Goal: Task Accomplishment & Management: Manage account settings

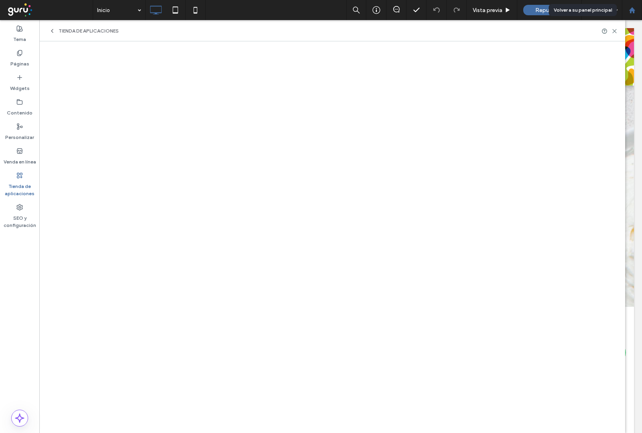
click at [629, 11] on icon at bounding box center [632, 10] width 7 height 7
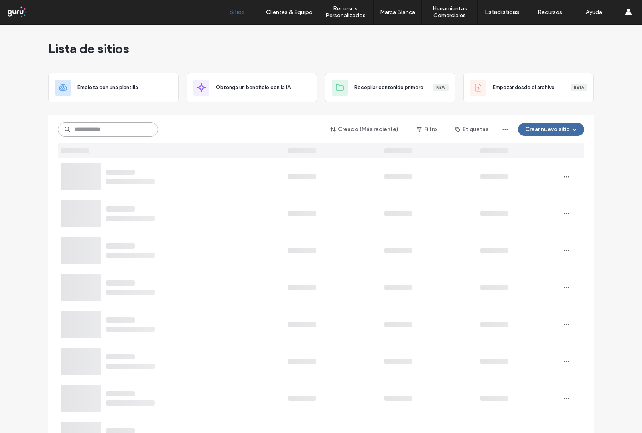
click at [110, 133] on input at bounding box center [108, 129] width 100 height 14
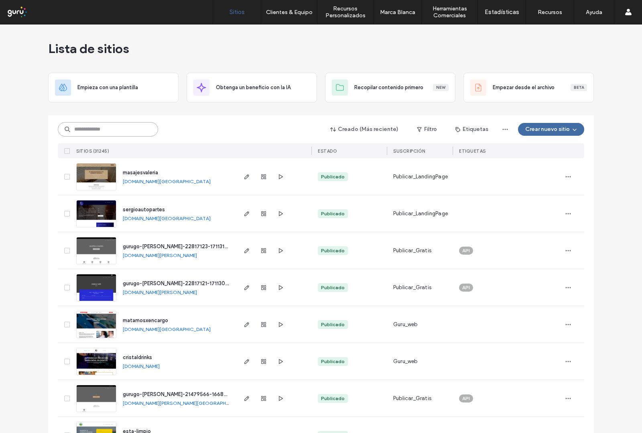
type input "*"
click at [102, 125] on input at bounding box center [108, 129] width 100 height 14
paste input "**********"
type input "**********"
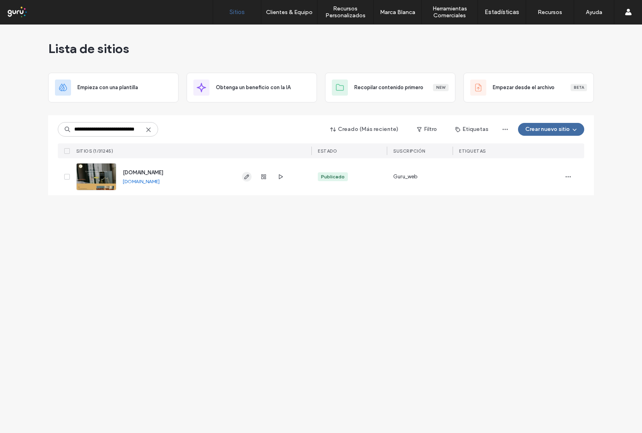
scroll to position [0, 0]
click at [245, 179] on icon "button" at bounding box center [247, 176] width 6 height 6
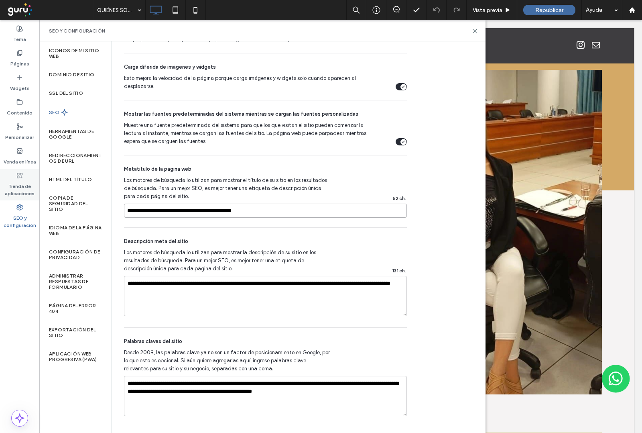
drag, startPoint x: 269, startPoint y: 211, endPoint x: 0, endPoint y: 175, distance: 270.8
click at [0, 181] on div "Tema Páginas Widgets Contenido Personalizar Venda en línea Tienda de aplicacion…" at bounding box center [19, 226] width 39 height 412
paste input "**********"
type input "**********"
drag, startPoint x: 211, startPoint y: 295, endPoint x: 123, endPoint y: 285, distance: 88.5
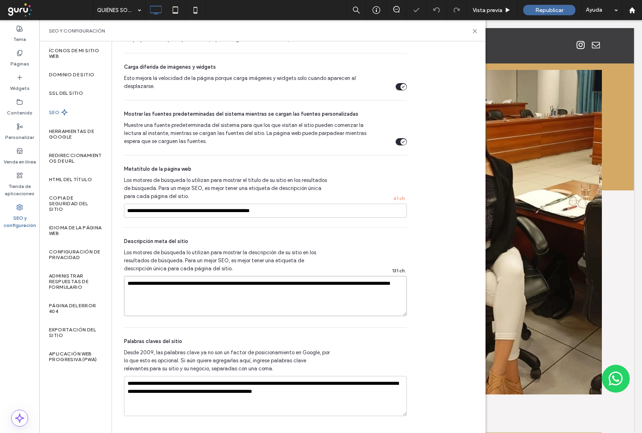
click at [123, 285] on div "SEO Optimice su sitio para aumentar su visibilidad en los resultados de búsqued…" at bounding box center [262, 18] width 301 height 815
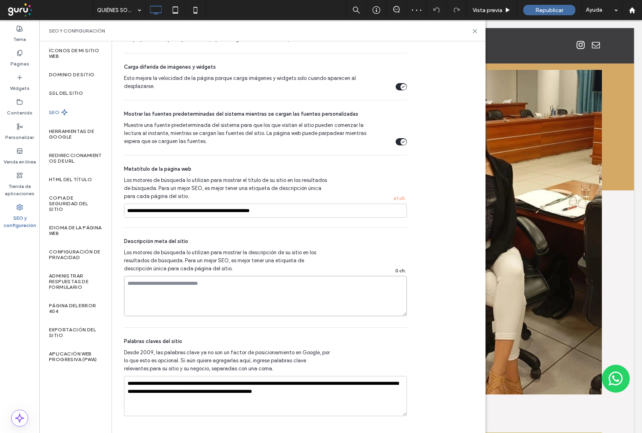
paste textarea "**********"
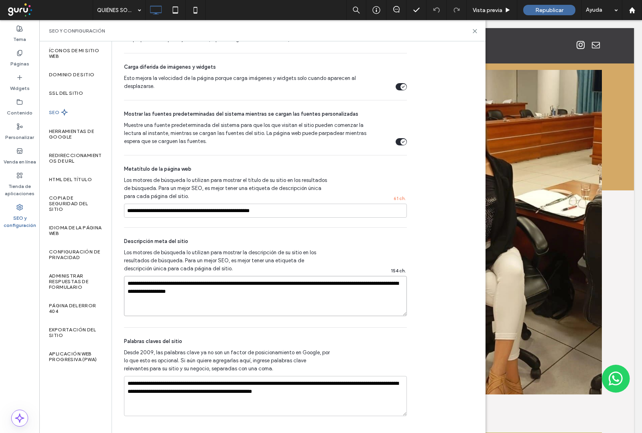
type textarea "**********"
click at [344, 247] on div "**********" at bounding box center [265, 278] width 283 height 100
click at [61, 114] on icon at bounding box center [64, 112] width 7 height 7
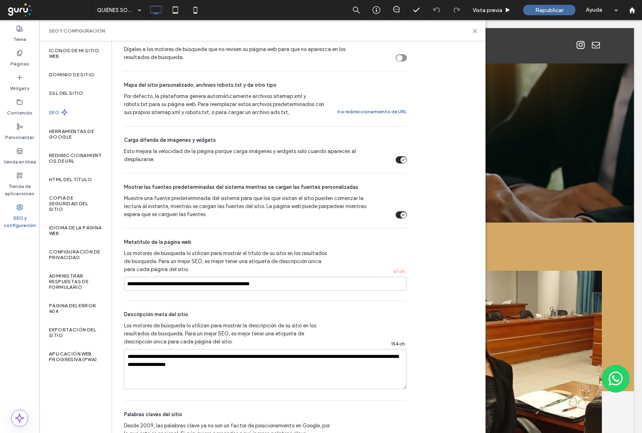
scroll to position [231, 0]
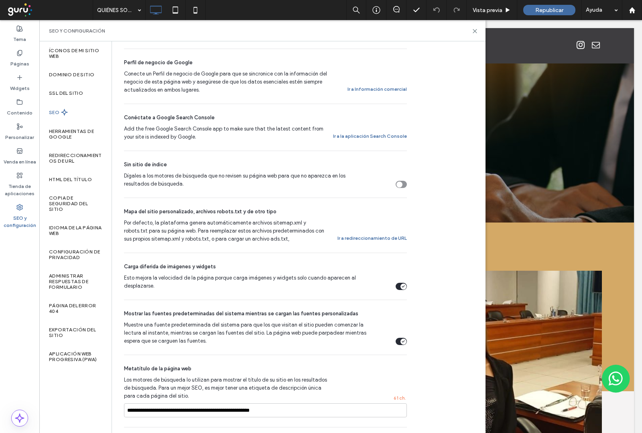
click at [384, 131] on div "Add the free Google Search Console app to make sure that the latest content fro…" at bounding box center [265, 133] width 283 height 16
click at [381, 136] on button "Ir a la aplicación Search Console" at bounding box center [370, 136] width 74 height 10
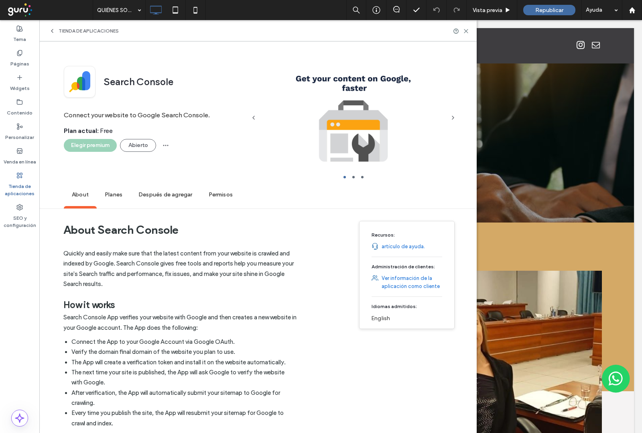
scroll to position [181, 0]
click at [128, 145] on button "Abierto" at bounding box center [138, 145] width 36 height 13
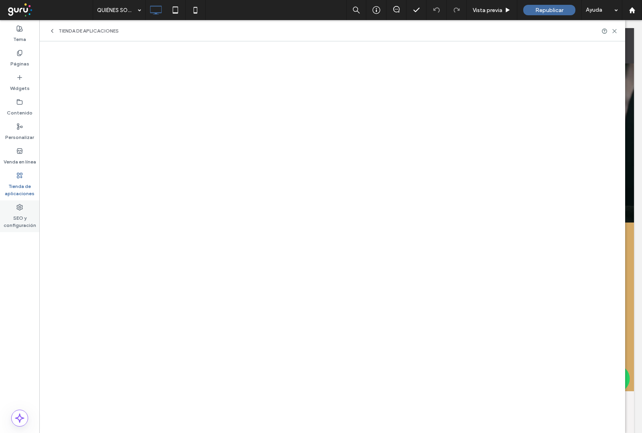
click at [14, 210] on label "SEO y configuración" at bounding box center [19, 219] width 39 height 18
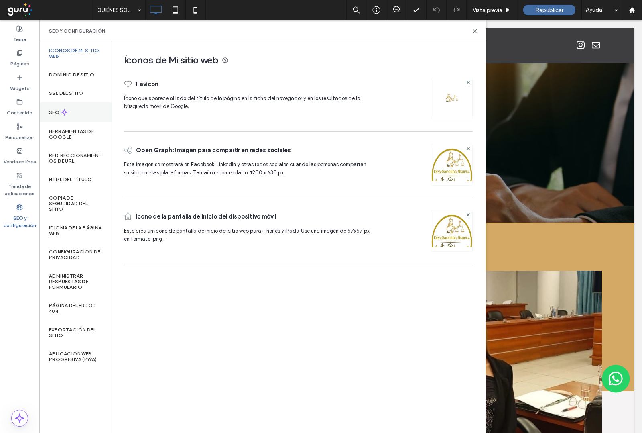
click at [69, 114] on div "SEO" at bounding box center [75, 112] width 72 height 20
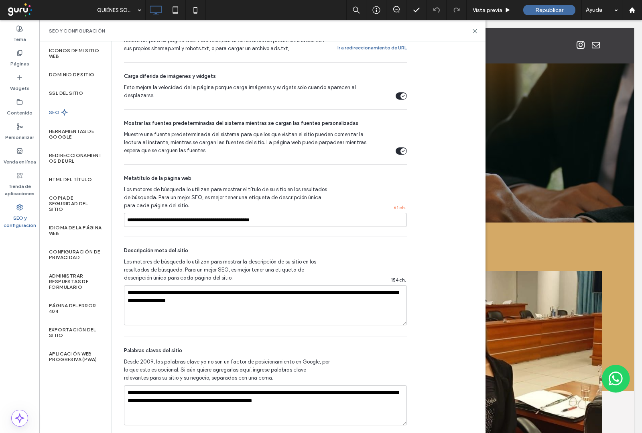
scroll to position [432, 0]
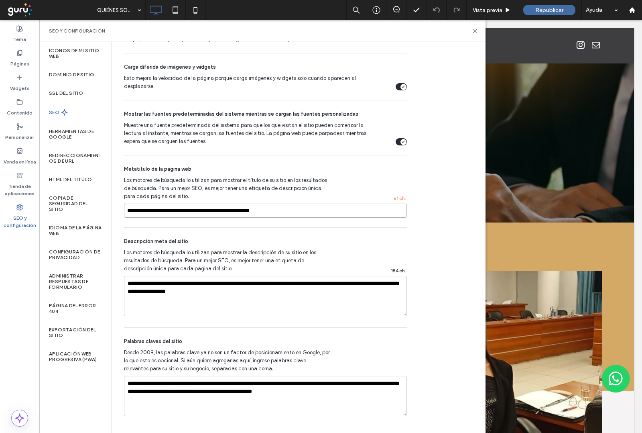
drag, startPoint x: 124, startPoint y: 211, endPoint x: 199, endPoint y: 215, distance: 74.3
click at [199, 215] on input "**********" at bounding box center [265, 210] width 283 height 14
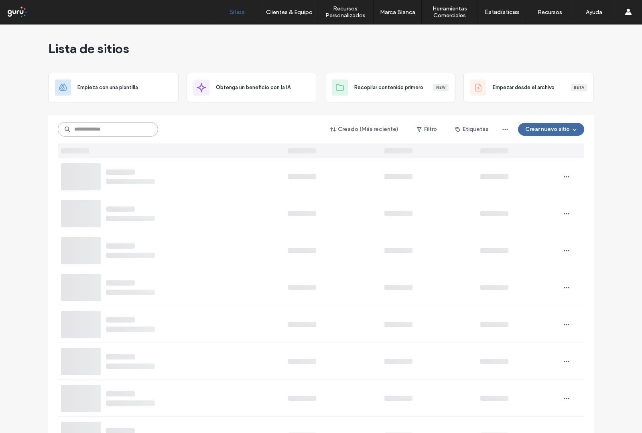
click at [119, 129] on input at bounding box center [108, 129] width 100 height 14
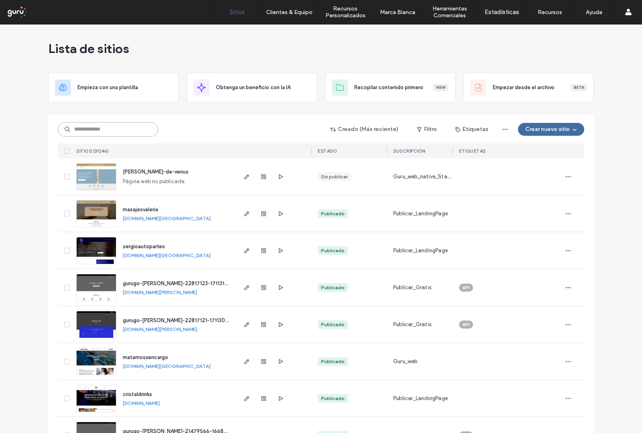
paste input "**********"
type input "**********"
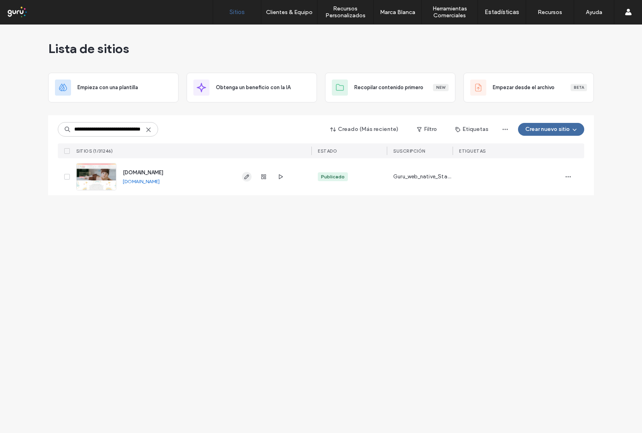
scroll to position [0, 0]
click at [249, 177] on icon "button" at bounding box center [247, 176] width 6 height 6
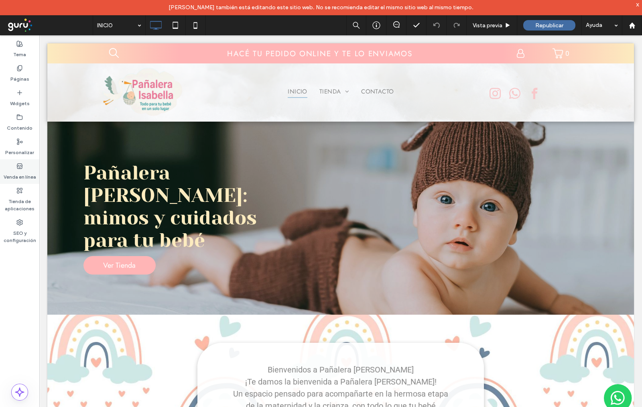
click at [19, 175] on label "Venda en línea" at bounding box center [20, 174] width 33 height 11
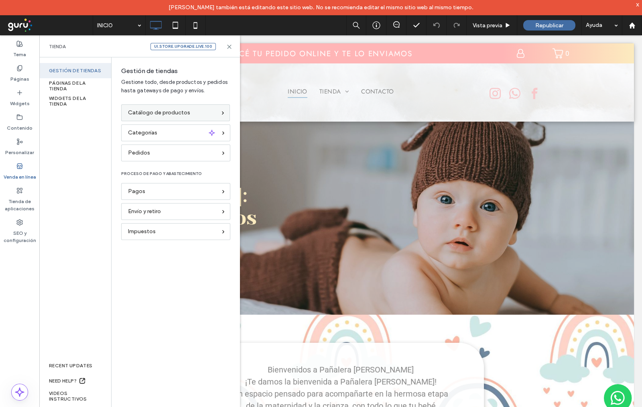
click at [179, 111] on span "Catálogo de productos" at bounding box center [159, 112] width 62 height 9
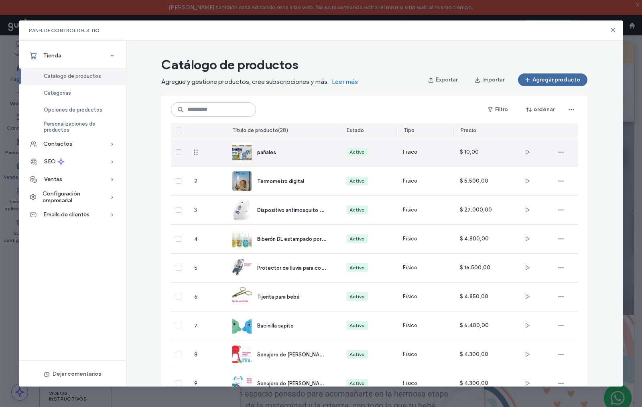
click at [261, 149] on span "pañales" at bounding box center [266, 152] width 19 height 6
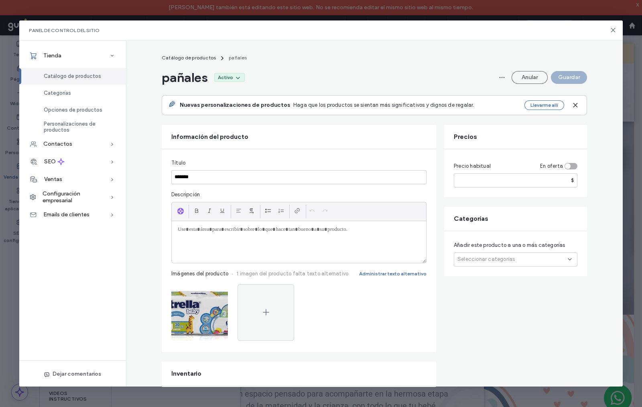
click at [77, 77] on span "Catálogo de productos" at bounding box center [72, 76] width 57 height 6
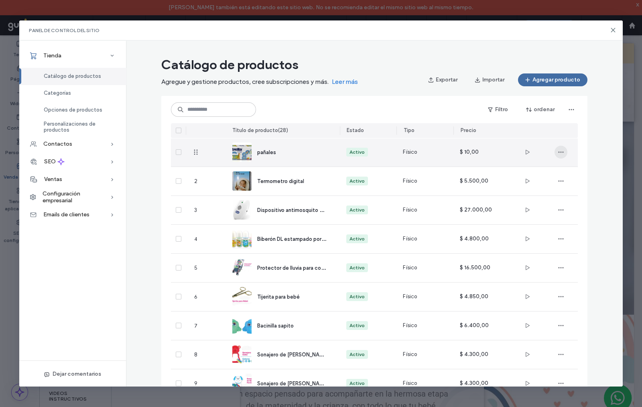
click at [558, 149] on icon "button" at bounding box center [561, 152] width 6 height 6
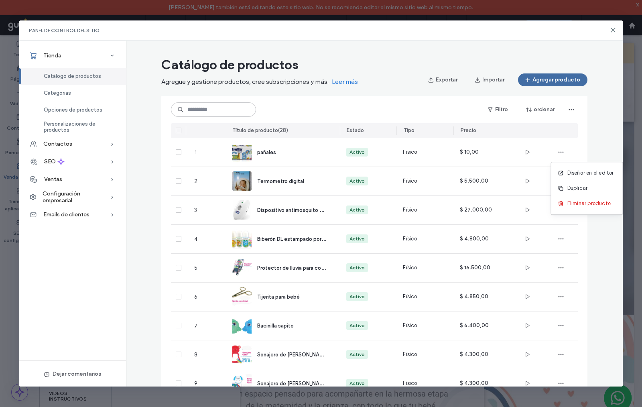
click at [613, 28] on icon at bounding box center [613, 30] width 6 height 6
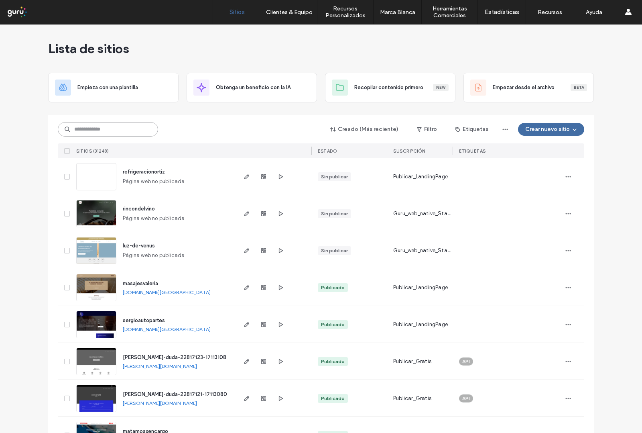
click at [100, 130] on input at bounding box center [108, 129] width 100 height 14
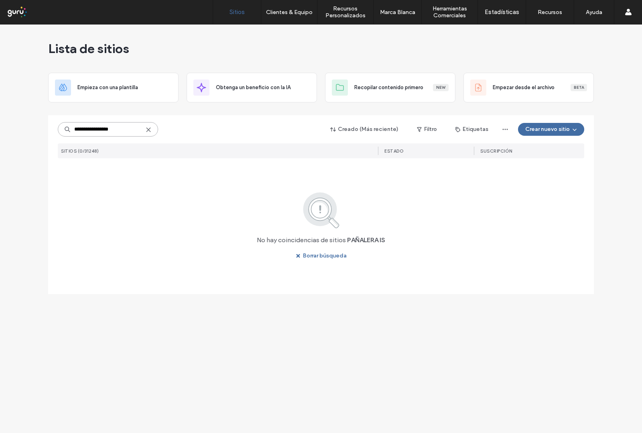
type input "**********"
drag, startPoint x: 0, startPoint y: 129, endPoint x: 0, endPoint y: 122, distance: 6.4
click at [0, 124] on div "**********" at bounding box center [321, 228] width 642 height 408
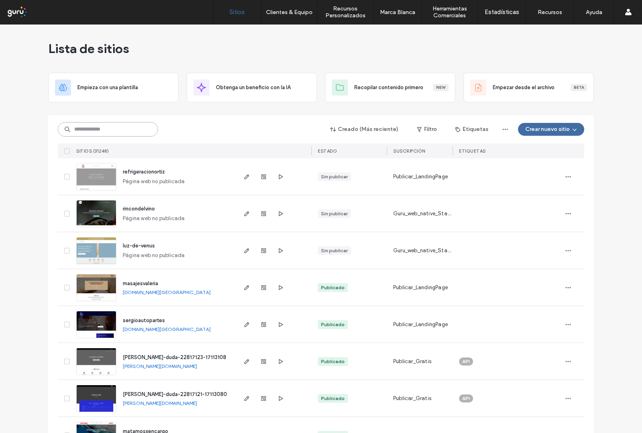
click at [112, 126] on input at bounding box center [108, 129] width 100 height 14
paste input "**********"
type input "**********"
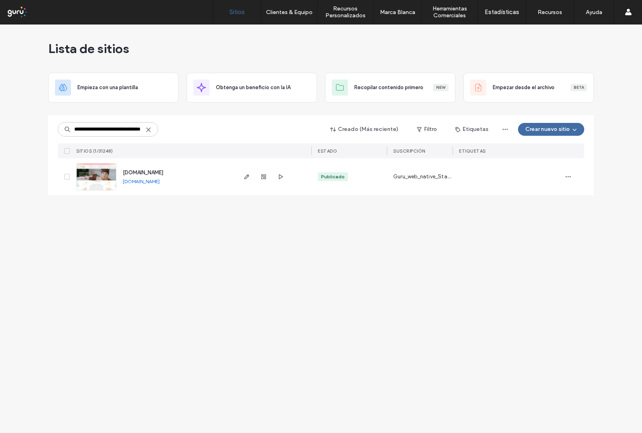
scroll to position [0, 0]
click at [90, 177] on img at bounding box center [96, 190] width 39 height 55
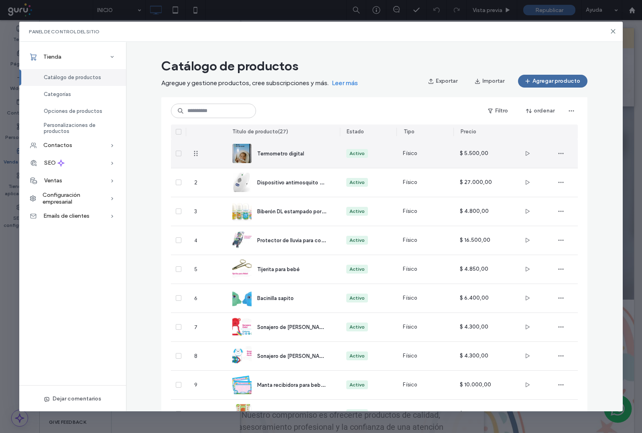
click at [278, 148] on div "Termometro digital" at bounding box center [282, 153] width 101 height 28
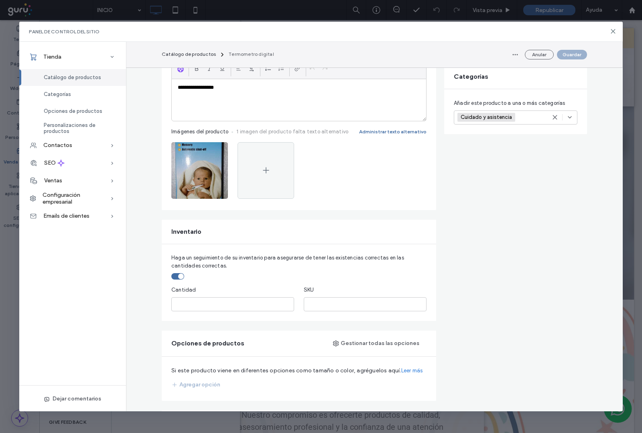
scroll to position [201, 0]
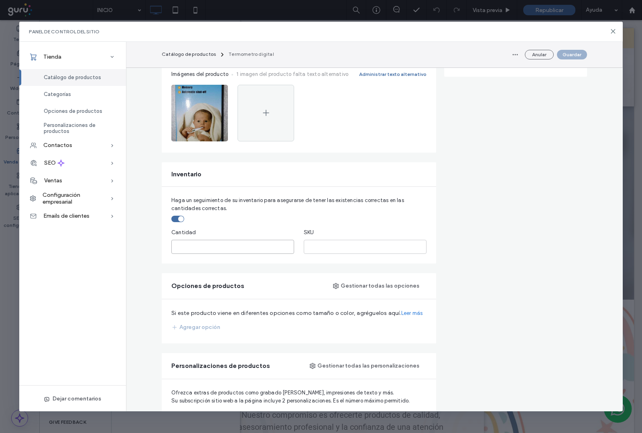
click at [180, 247] on input "*" at bounding box center [232, 247] width 123 height 14
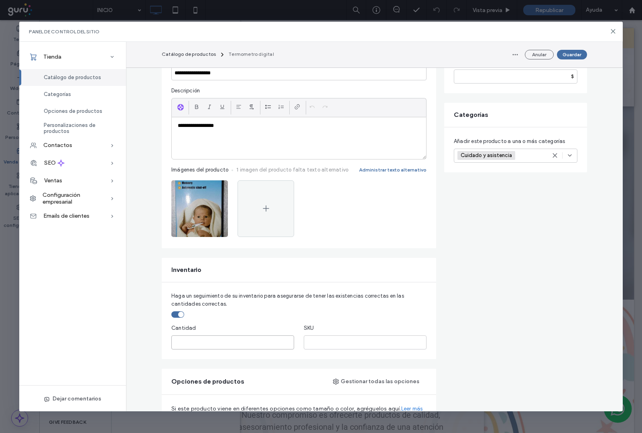
scroll to position [100, 0]
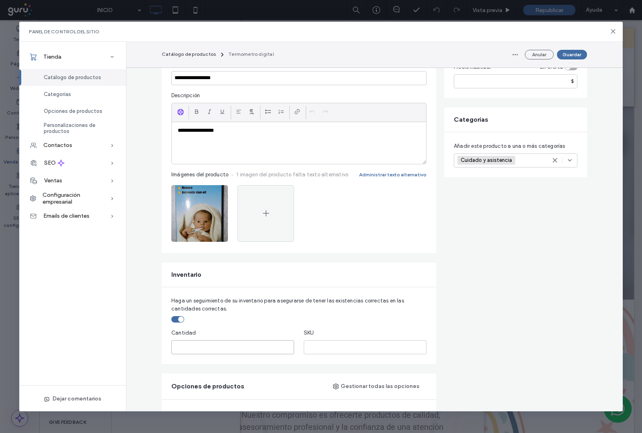
type input "*"
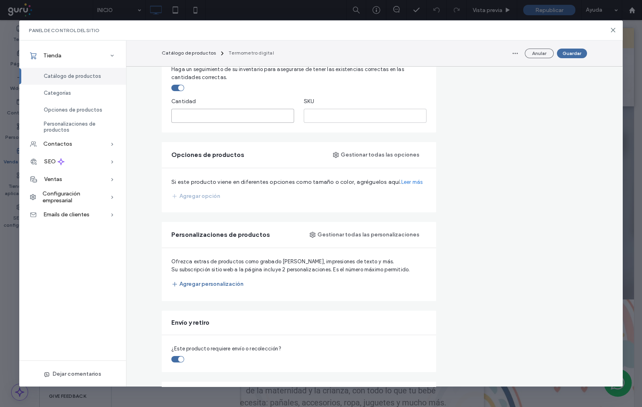
scroll to position [351, 0]
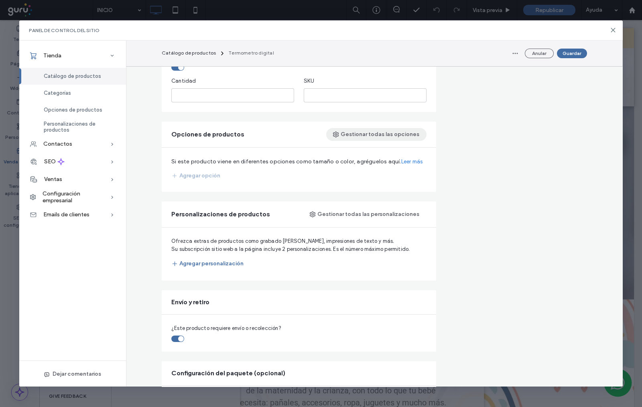
click at [349, 134] on button "Gestionar todas las opciones" at bounding box center [376, 134] width 100 height 13
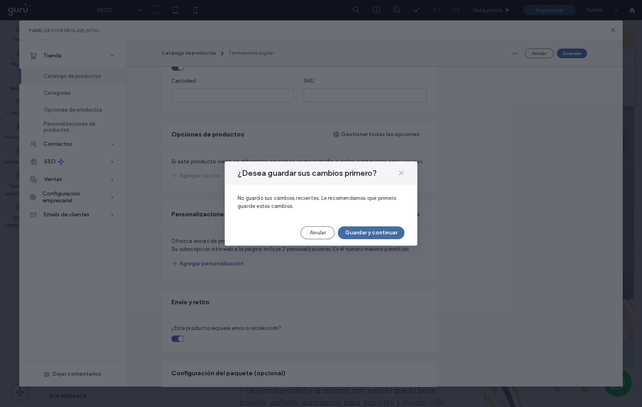
click at [402, 171] on icon at bounding box center [401, 173] width 6 height 6
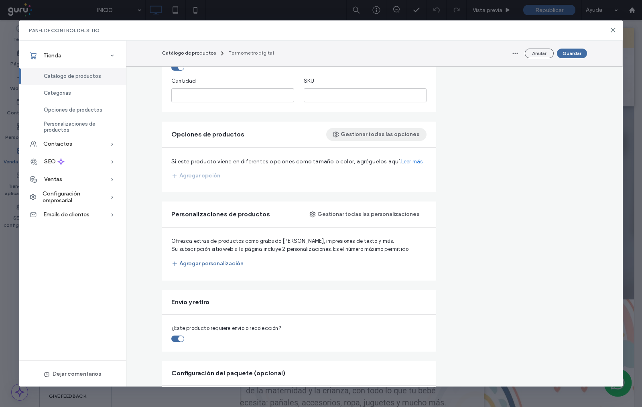
click at [378, 135] on button "Gestionar todas las opciones" at bounding box center [376, 134] width 100 height 13
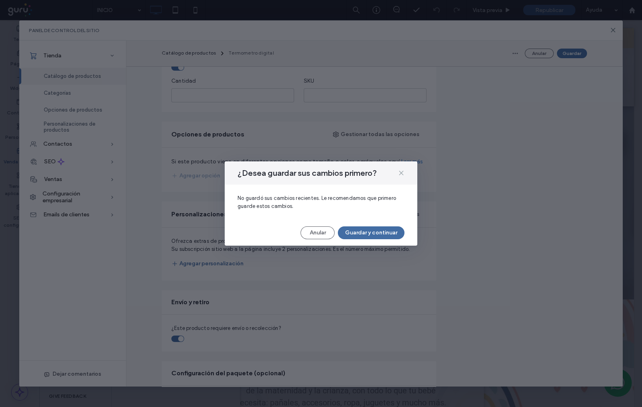
click at [403, 173] on icon at bounding box center [401, 173] width 6 height 6
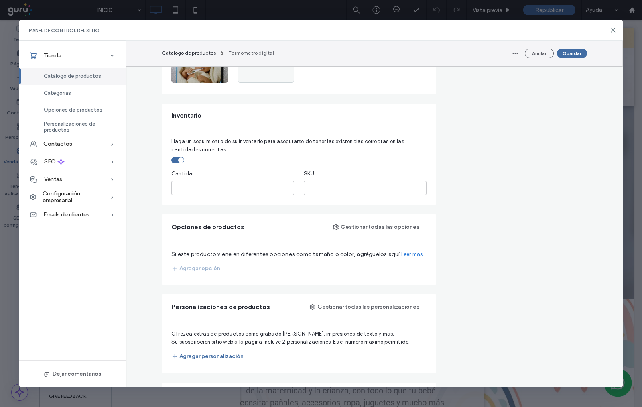
scroll to position [251, 0]
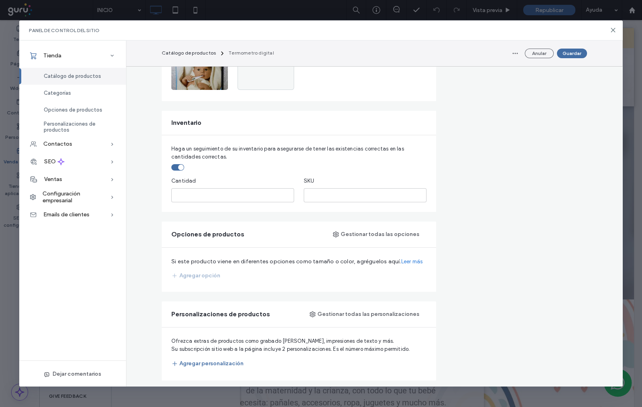
click at [173, 167] on div "toggle" at bounding box center [177, 167] width 13 height 6
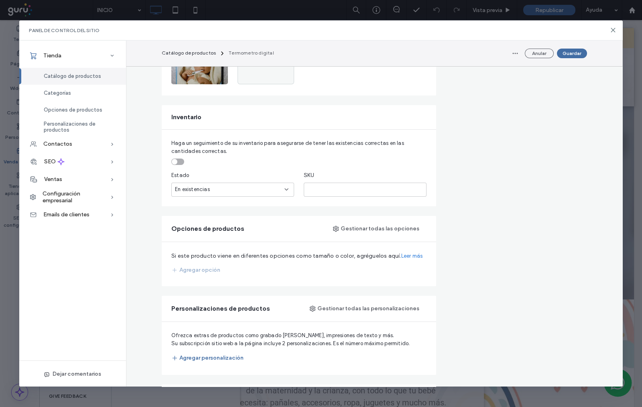
scroll to position [351, 0]
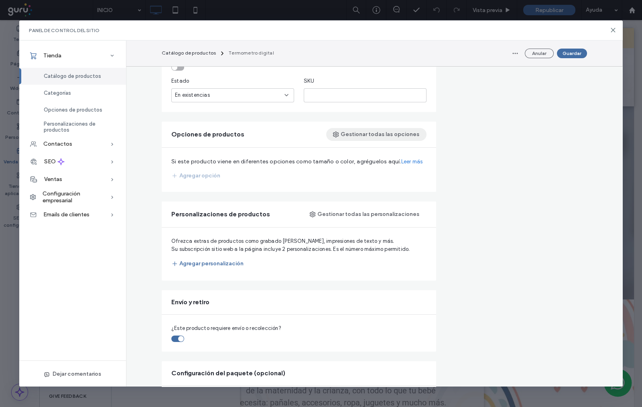
click at [391, 129] on button "Gestionar todas las opciones" at bounding box center [376, 134] width 100 height 13
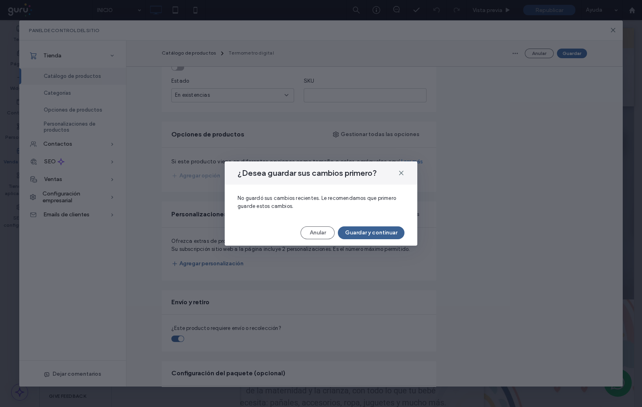
click at [368, 232] on button "Guardar y continuar" at bounding box center [371, 232] width 67 height 13
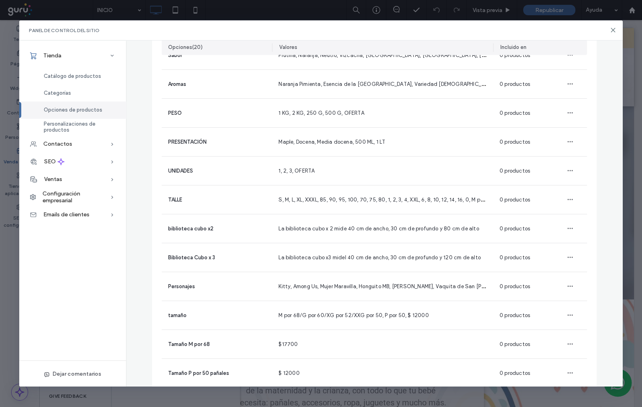
scroll to position [0, 0]
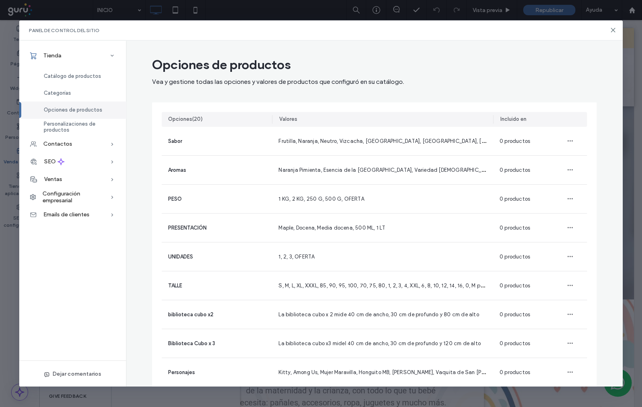
click at [609, 29] on div "Panel de control del sitio" at bounding box center [320, 30] width 603 height 20
click at [613, 29] on icon at bounding box center [613, 30] width 6 height 6
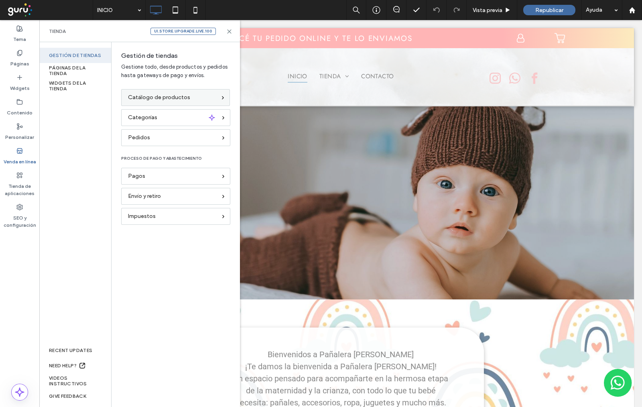
click at [154, 95] on span "Catálogo de productos" at bounding box center [159, 97] width 62 height 9
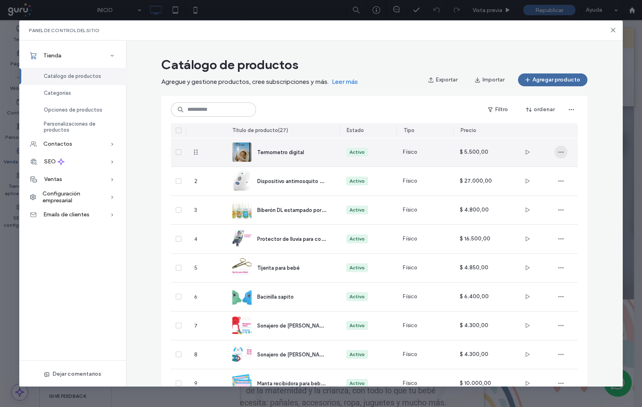
click at [558, 153] on icon "button" at bounding box center [561, 152] width 6 height 6
click at [245, 151] on img at bounding box center [241, 151] width 19 height 19
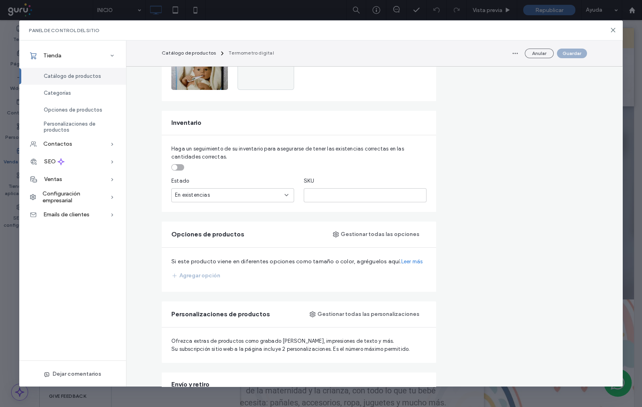
scroll to position [351, 0]
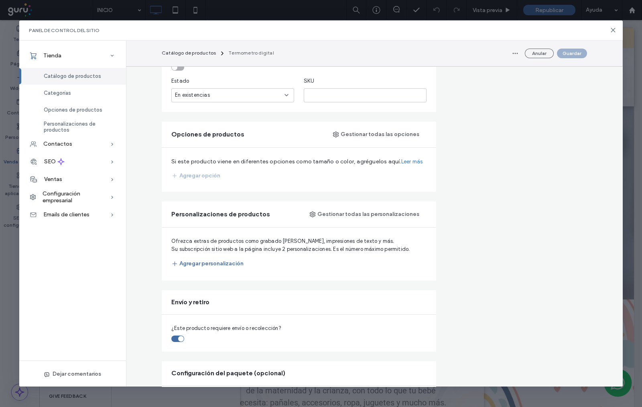
click at [196, 175] on div "Agregar opción" at bounding box center [195, 175] width 49 height 13
click at [189, 259] on button "Agregar personalización" at bounding box center [207, 263] width 72 height 14
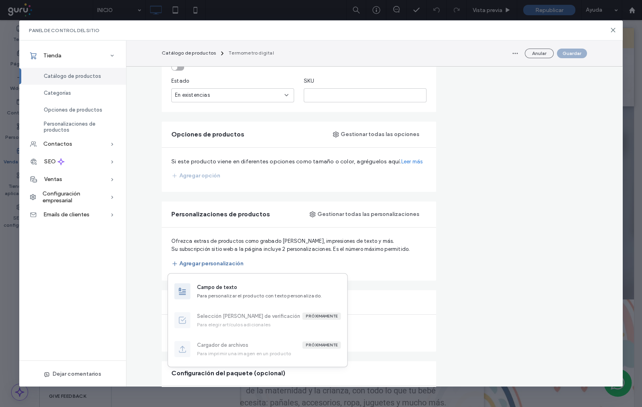
click at [452, 230] on div "Precios Precio habitual En oferta **** $ Categorías Añadir este producto a una …" at bounding box center [515, 211] width 143 height 894
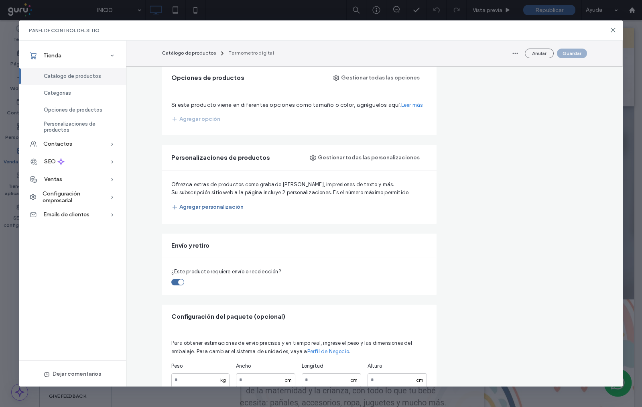
scroll to position [416, 0]
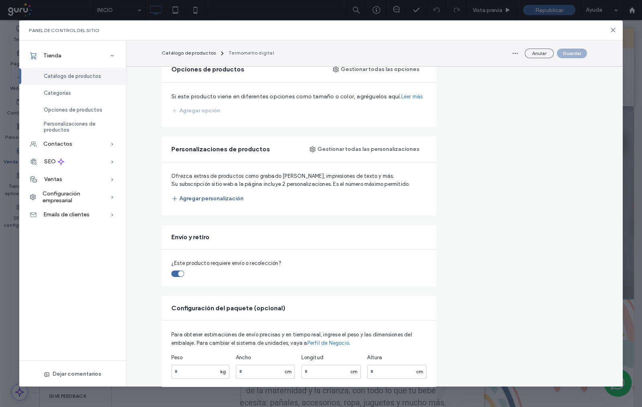
click at [204, 200] on button "Agregar personalización" at bounding box center [207, 198] width 72 height 14
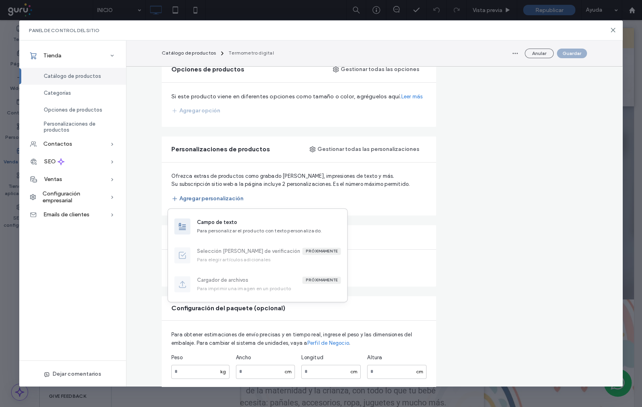
click at [569, 205] on div "Precios Precio habitual En oferta **** $ Categorías Añadir este producto a una …" at bounding box center [515, 146] width 143 height 894
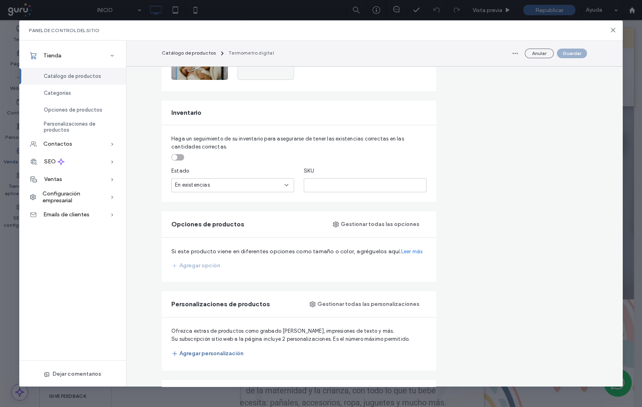
scroll to position [276, 0]
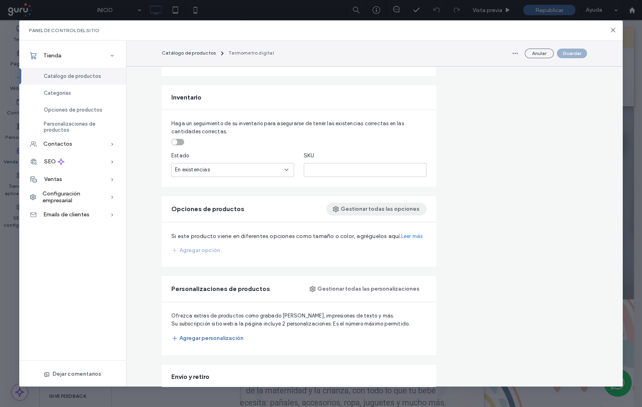
click at [398, 209] on button "Gestionar todas las opciones" at bounding box center [376, 209] width 100 height 13
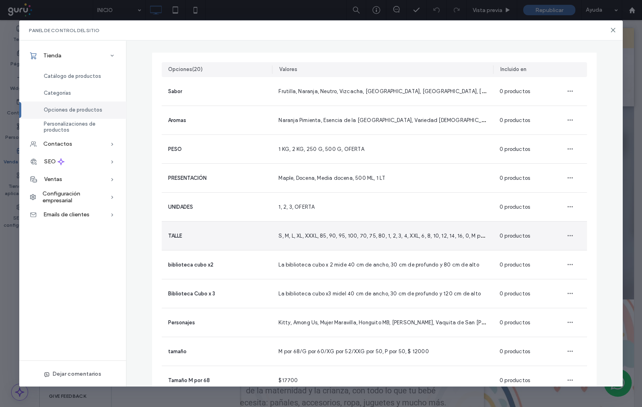
scroll to position [100, 0]
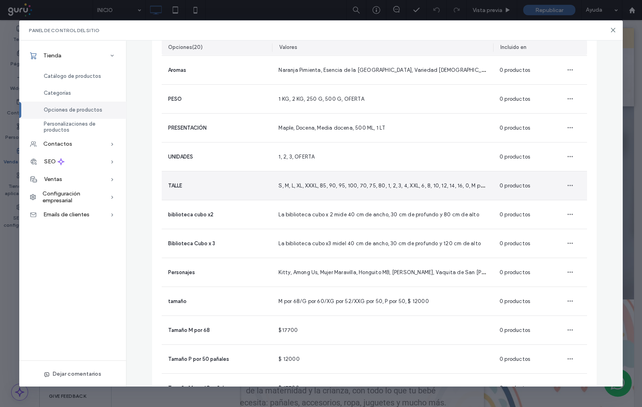
click at [433, 185] on span "S, M, L, XL, XXXL, 85, 90, 95, 100, 70, 75, 80, 1, 2, 3, 4, XXL, 6, 8, 10, 12, …" at bounding box center [428, 185] width 300 height 8
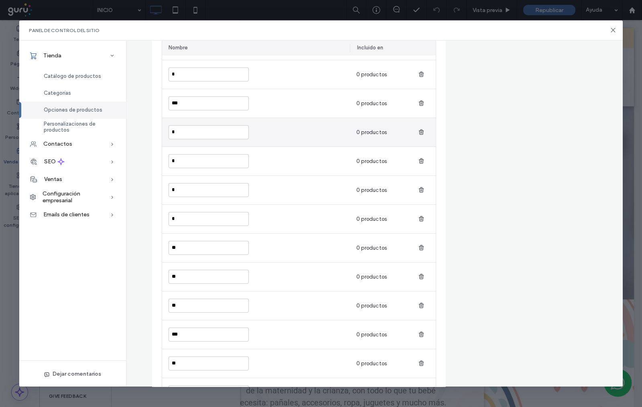
scroll to position [0, 0]
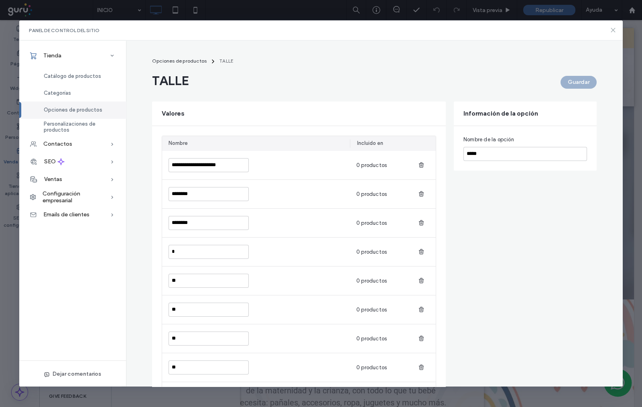
click at [615, 30] on icon at bounding box center [613, 30] width 6 height 6
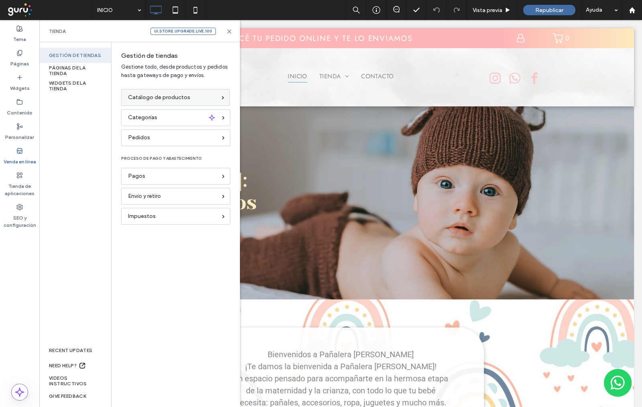
click at [136, 95] on span "Catálogo de productos" at bounding box center [159, 97] width 62 height 9
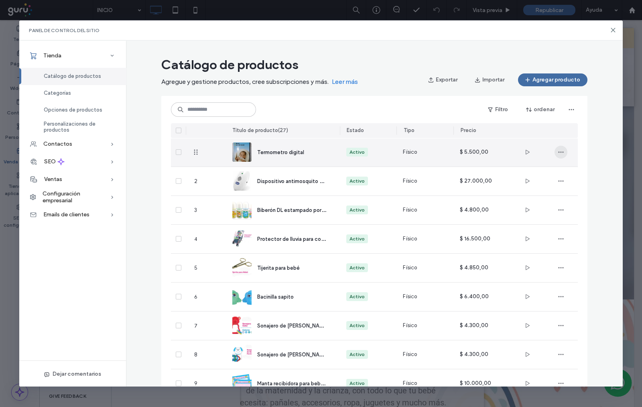
click at [558, 152] on icon "button" at bounding box center [561, 152] width 6 height 6
click at [555, 148] on span "button" at bounding box center [561, 152] width 13 height 13
click at [278, 150] on span "Termometro digital" at bounding box center [280, 152] width 47 height 6
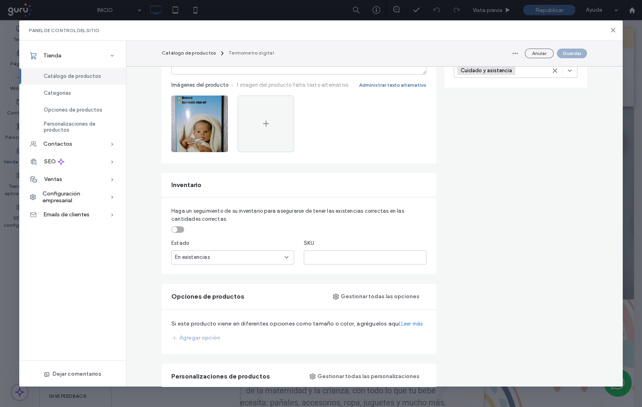
scroll to position [251, 0]
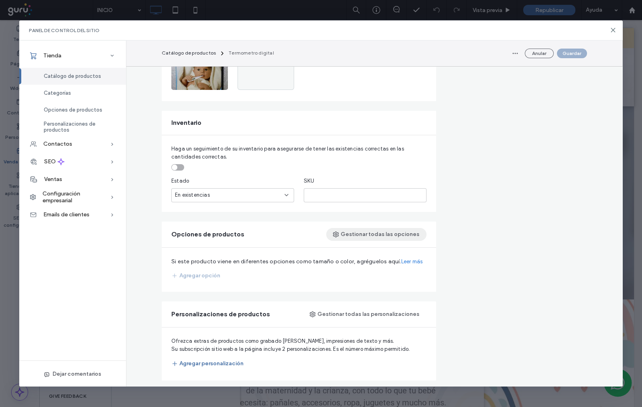
click at [400, 234] on button "Gestionar todas las opciones" at bounding box center [376, 234] width 100 height 13
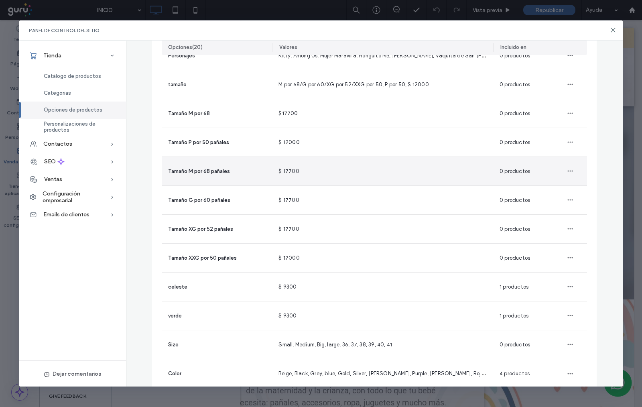
scroll to position [337, 0]
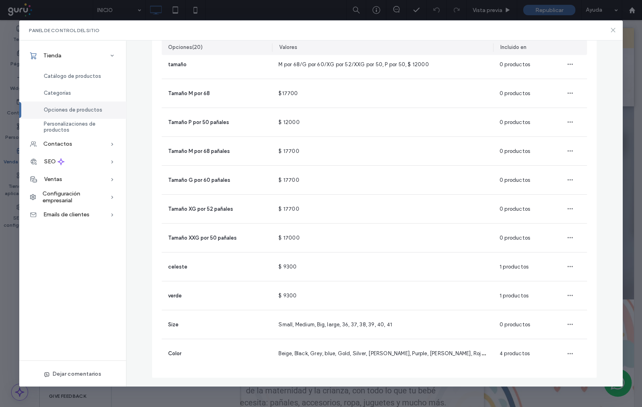
drag, startPoint x: 613, startPoint y: 29, endPoint x: 571, endPoint y: 11, distance: 46.0
click at [613, 29] on use at bounding box center [613, 30] width 4 height 4
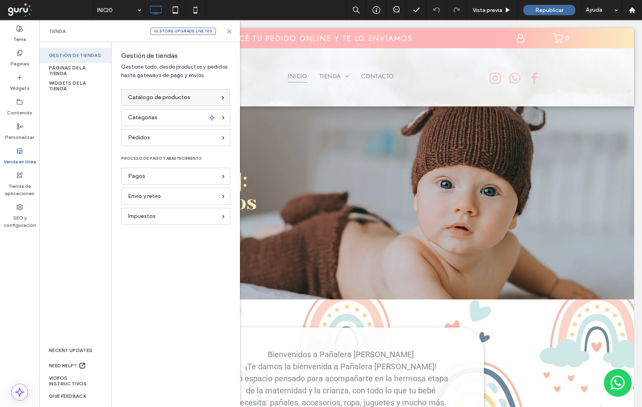
click at [171, 99] on span "Catálogo de productos" at bounding box center [159, 97] width 62 height 9
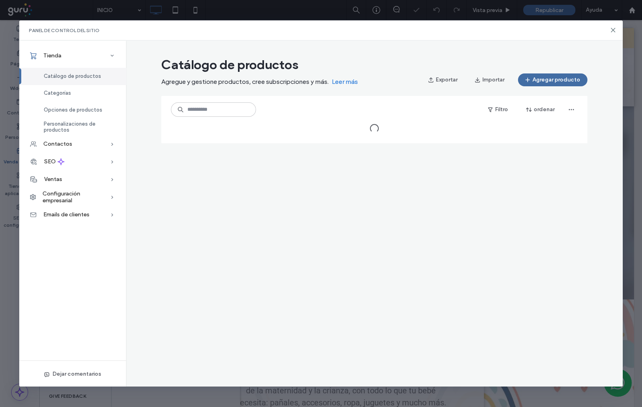
scroll to position [0, 0]
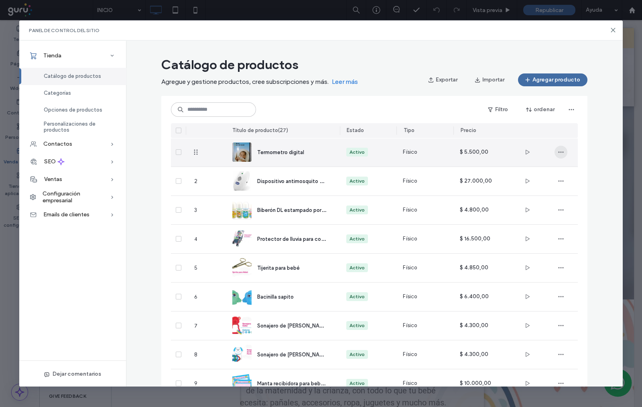
click at [560, 152] on icon "button" at bounding box center [561, 152] width 6 height 6
click at [597, 171] on span "Diseñar en el editor" at bounding box center [590, 173] width 47 height 8
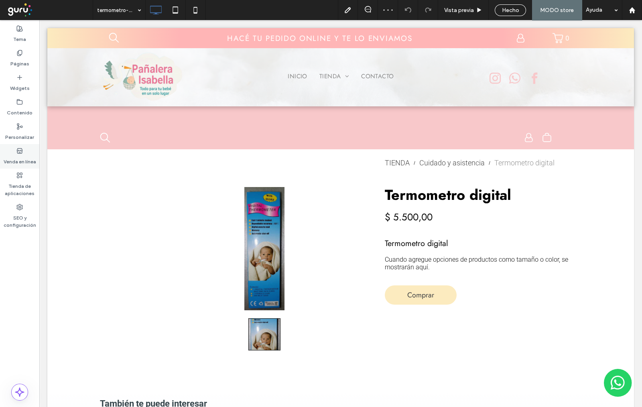
click at [23, 148] on div "Venda en línea" at bounding box center [19, 156] width 39 height 24
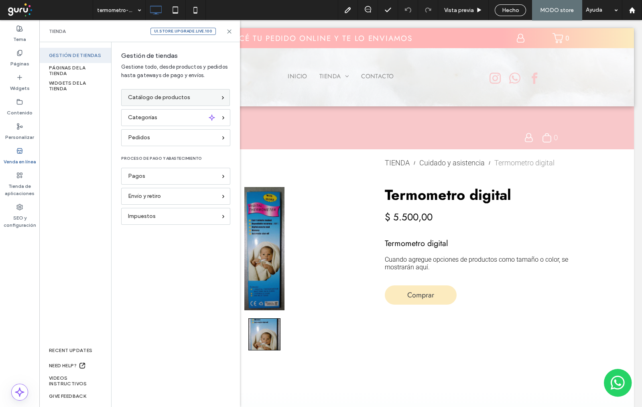
click at [177, 98] on span "Catálogo de productos" at bounding box center [159, 97] width 62 height 9
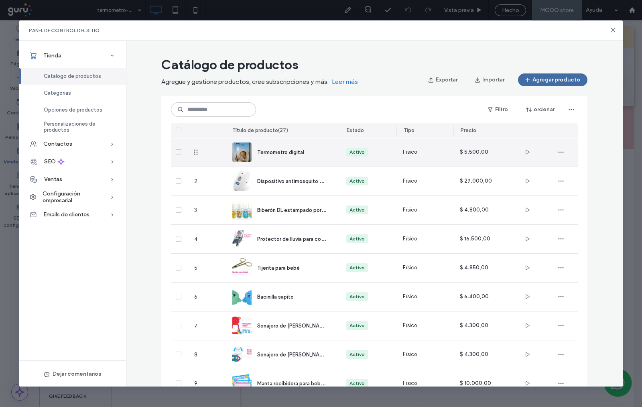
click at [268, 151] on span "Termometro digital" at bounding box center [280, 152] width 47 height 6
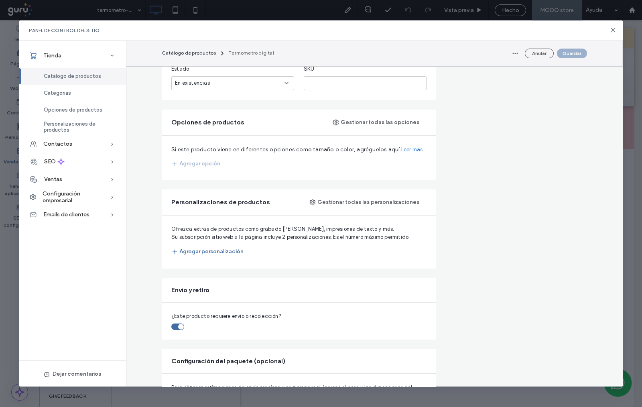
scroll to position [451, 0]
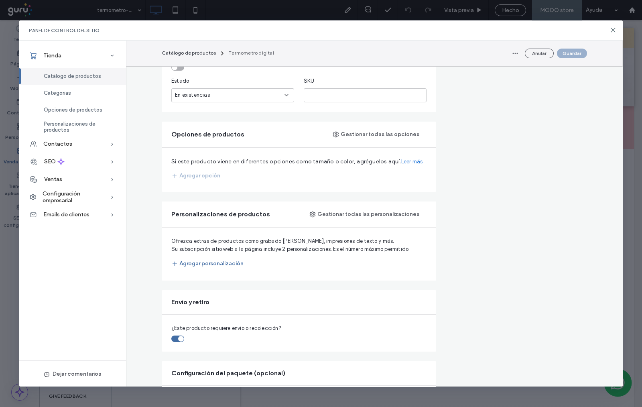
scroll to position [351, 0]
click at [372, 133] on button "Gestionar todas las opciones" at bounding box center [376, 134] width 100 height 13
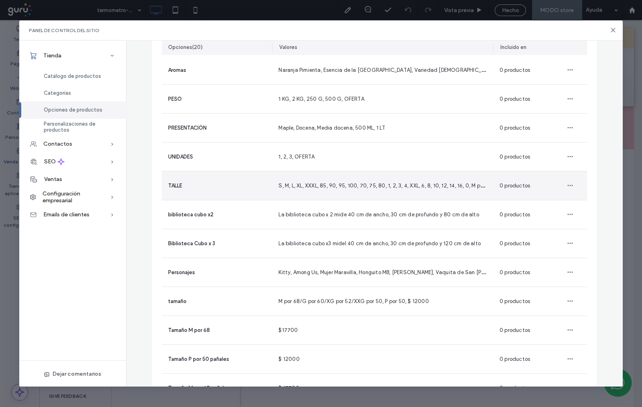
scroll to position [150, 0]
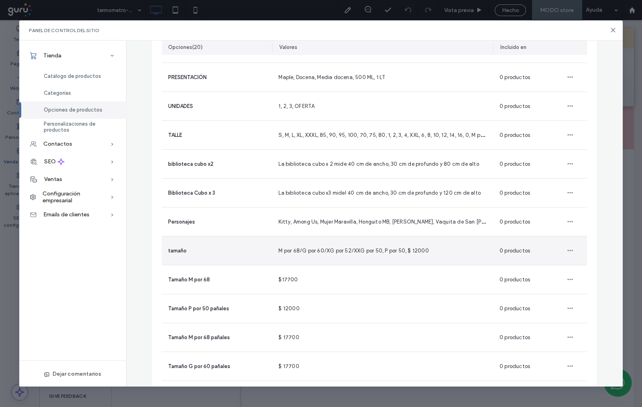
click at [378, 254] on div "M por 68/G por 60/XG por 52/XXG por 50, P por 50, $ 12000" at bounding box center [353, 250] width 150 height 8
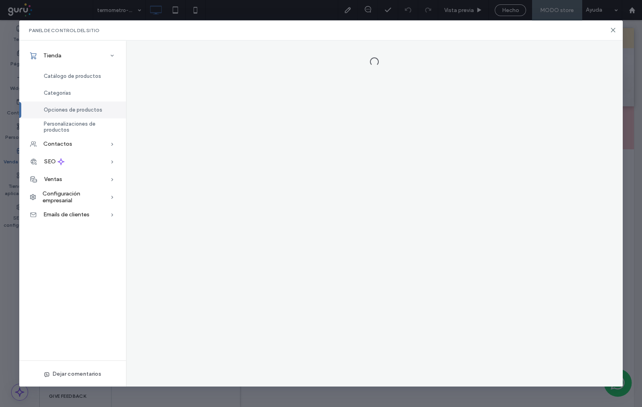
scroll to position [0, 0]
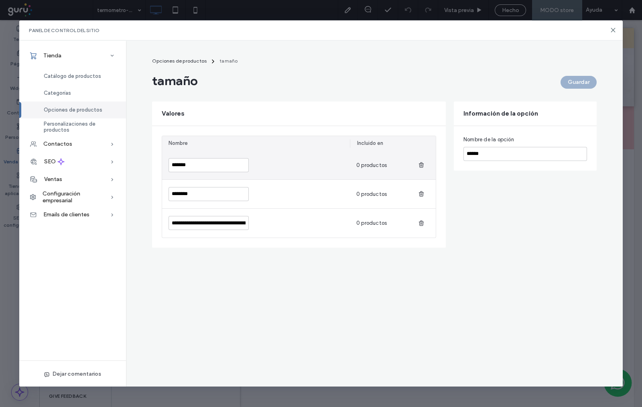
click at [426, 167] on div at bounding box center [423, 165] width 26 height 28
click at [419, 163] on use "button" at bounding box center [421, 164] width 5 height 5
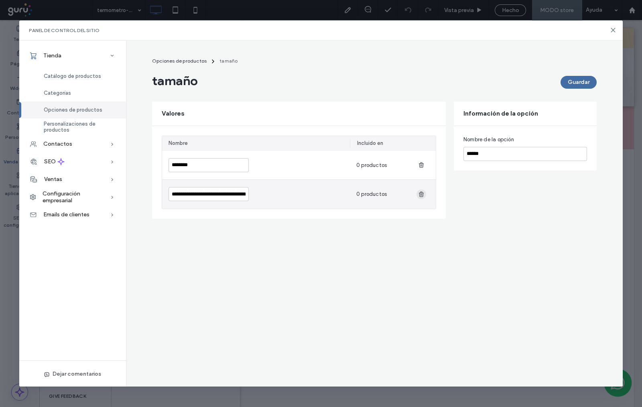
click at [421, 191] on icon "button" at bounding box center [421, 194] width 6 height 6
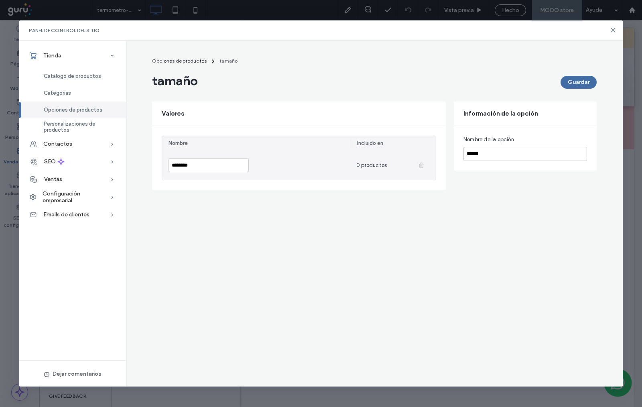
click at [421, 164] on div at bounding box center [421, 165] width 10 height 10
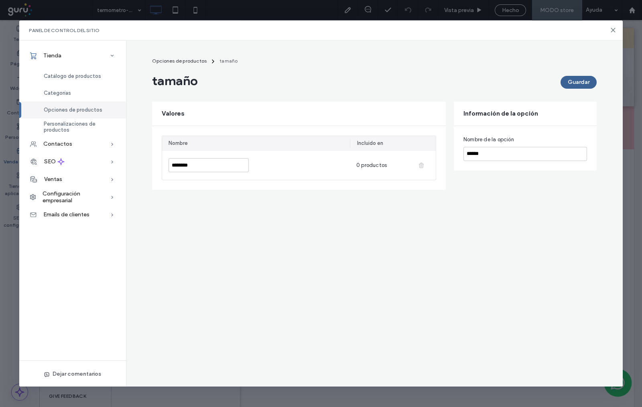
click at [586, 81] on button "Guardar" at bounding box center [579, 82] width 36 height 13
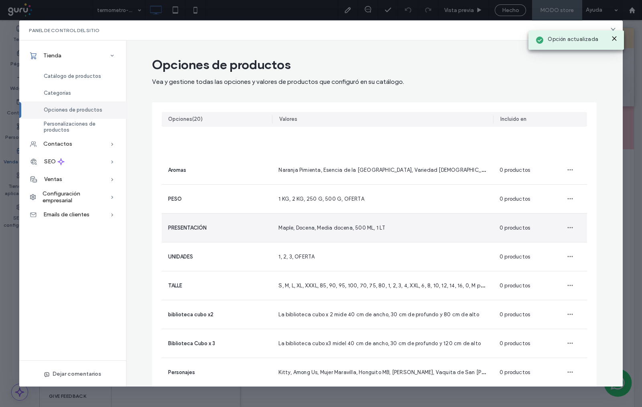
scroll to position [150, 0]
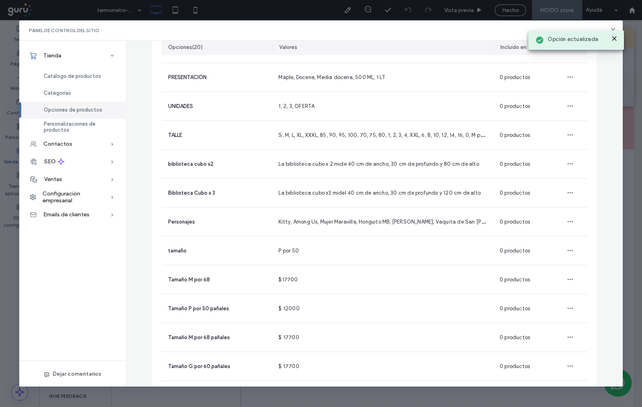
click at [611, 38] on icon at bounding box center [614, 38] width 6 height 6
click at [614, 31] on use at bounding box center [613, 30] width 4 height 4
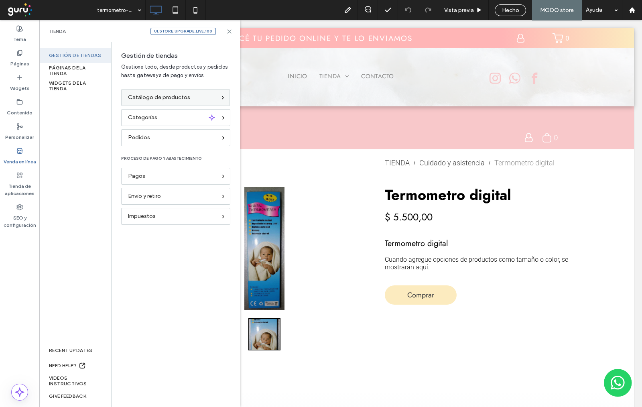
click at [182, 97] on span "Catálogo de productos" at bounding box center [159, 97] width 62 height 9
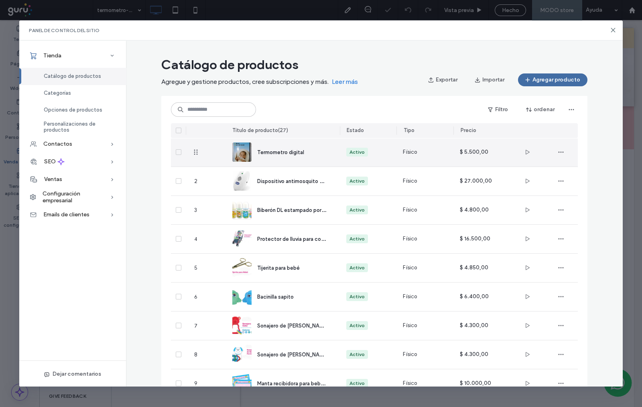
click at [297, 153] on span "Termometro digital" at bounding box center [280, 152] width 47 height 6
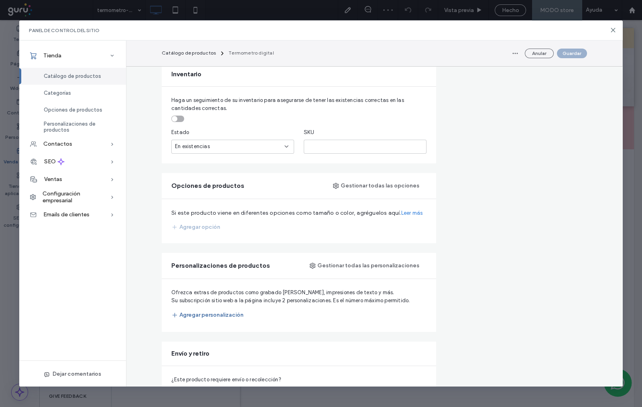
scroll to position [351, 0]
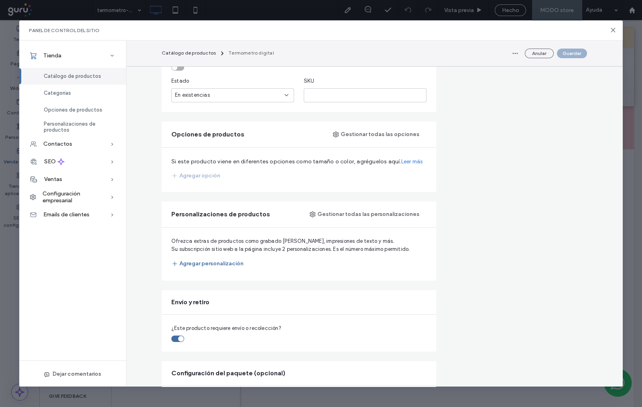
click at [187, 176] on div "Agregar opción" at bounding box center [195, 175] width 49 height 13
click at [265, 181] on link "elimine uno existente primero" at bounding box center [259, 182] width 68 height 8
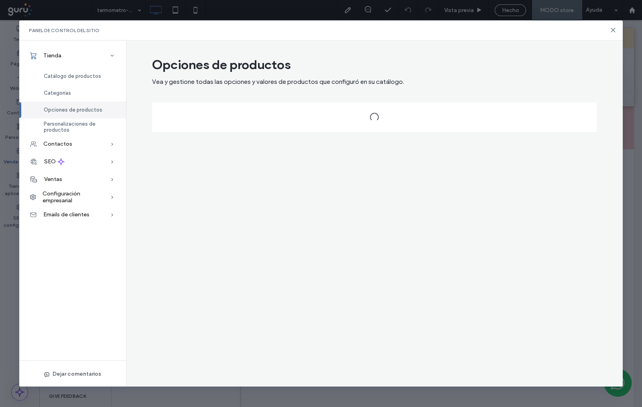
scroll to position [0, 0]
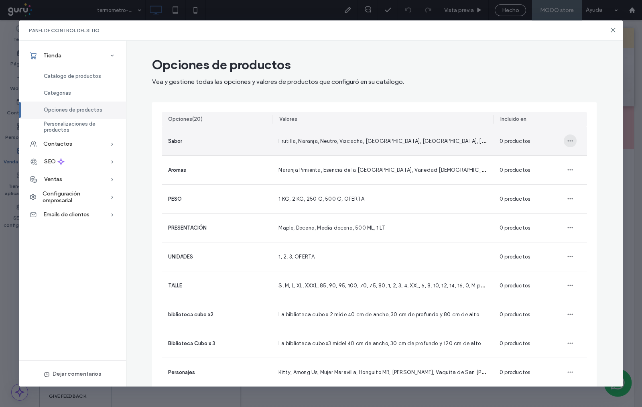
click at [567, 141] on icon "button" at bounding box center [570, 141] width 6 height 6
click at [584, 179] on span "Eliminar opción" at bounding box center [594, 177] width 37 height 8
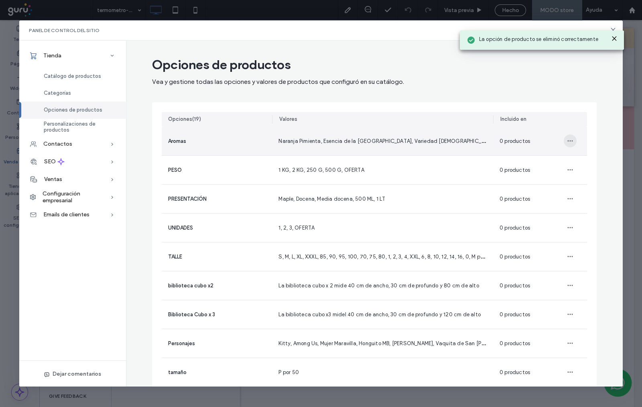
click at [569, 138] on icon "button" at bounding box center [570, 141] width 6 height 6
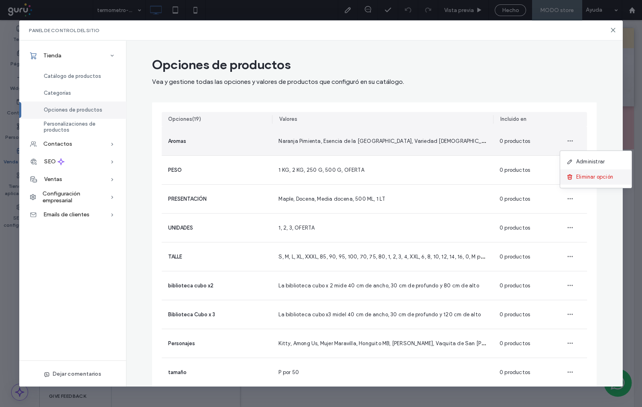
click at [585, 175] on span "Eliminar opción" at bounding box center [594, 177] width 37 height 8
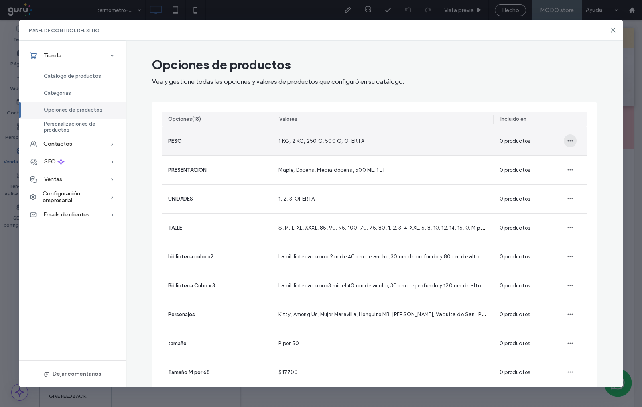
click at [564, 139] on span "button" at bounding box center [570, 140] width 13 height 13
click at [585, 179] on span "Eliminar opción" at bounding box center [594, 177] width 37 height 8
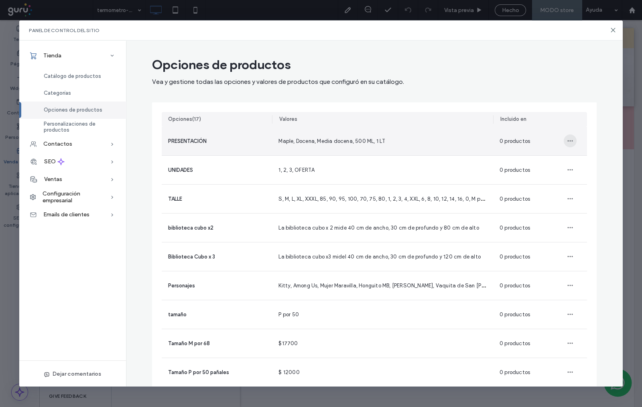
click at [564, 141] on span "button" at bounding box center [570, 140] width 13 height 13
click at [576, 177] on span "Eliminar opción" at bounding box center [594, 177] width 37 height 8
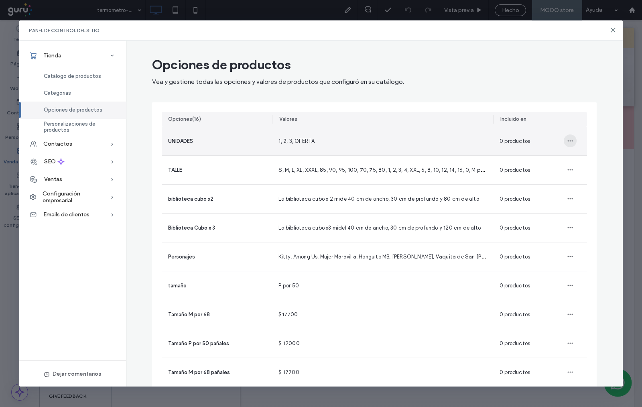
click at [567, 138] on icon "button" at bounding box center [570, 141] width 6 height 6
click at [595, 179] on span "Eliminar opción" at bounding box center [594, 177] width 37 height 8
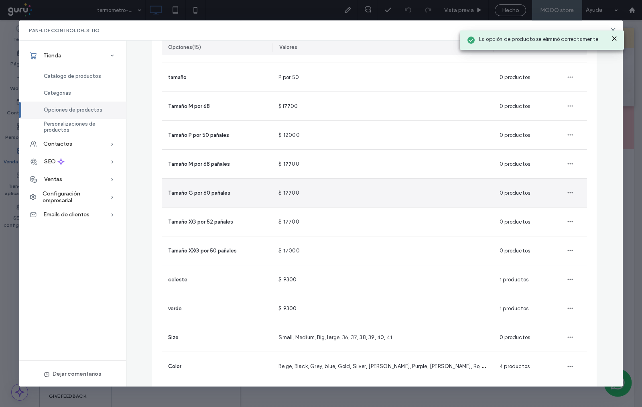
scroll to position [192, 0]
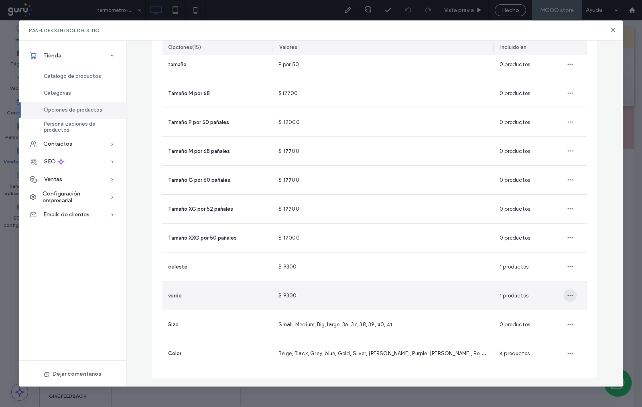
click at [568, 295] on use "button" at bounding box center [570, 295] width 5 height 1
click at [578, 324] on div "Eliminar opción" at bounding box center [595, 330] width 71 height 15
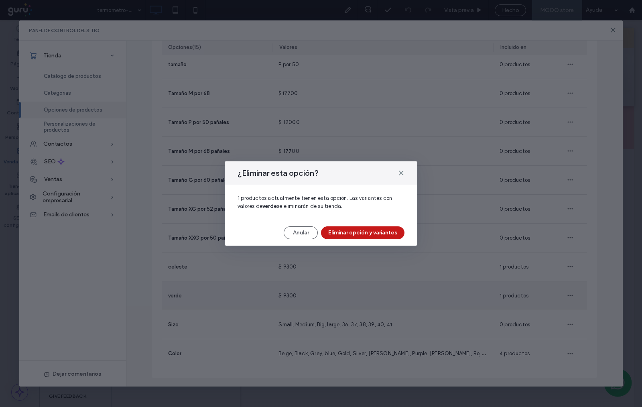
click at [355, 228] on button "Eliminar opción y variantes" at bounding box center [362, 232] width 83 height 13
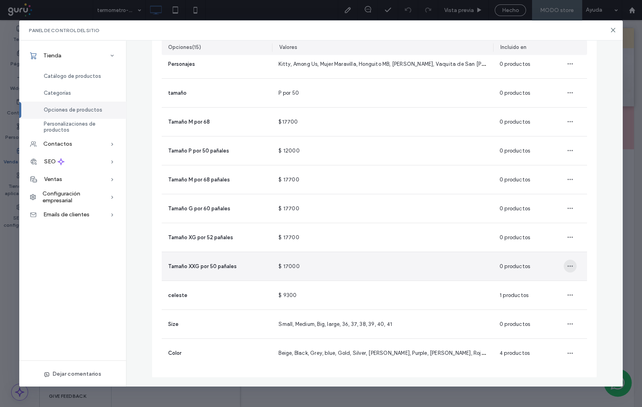
click at [564, 267] on span "button" at bounding box center [570, 266] width 13 height 13
click at [569, 267] on icon "button" at bounding box center [570, 266] width 6 height 6
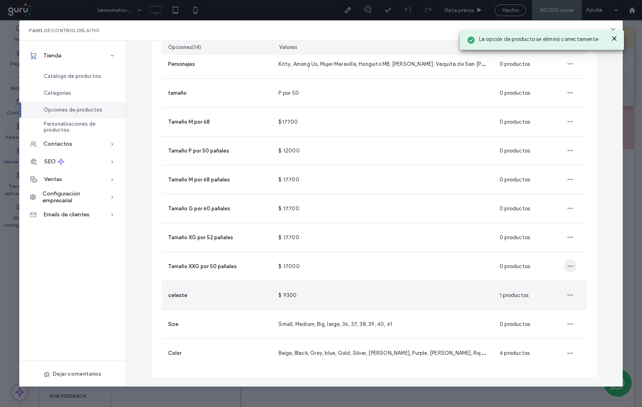
drag, startPoint x: 582, startPoint y: 302, endPoint x: 564, endPoint y: 267, distance: 39.3
click at [582, 302] on html ".wqwq-1{fill:#231f20;} .cls-1q, .cls-2q { fill-rule: evenodd; } .cls-2q { fill:…" at bounding box center [321, 203] width 642 height 407
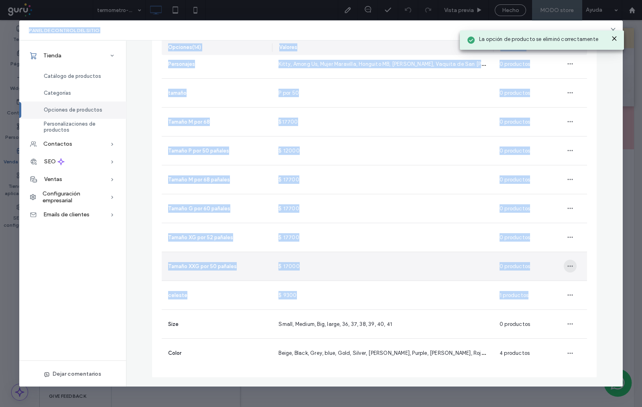
click at [567, 267] on icon "button" at bounding box center [570, 266] width 6 height 6
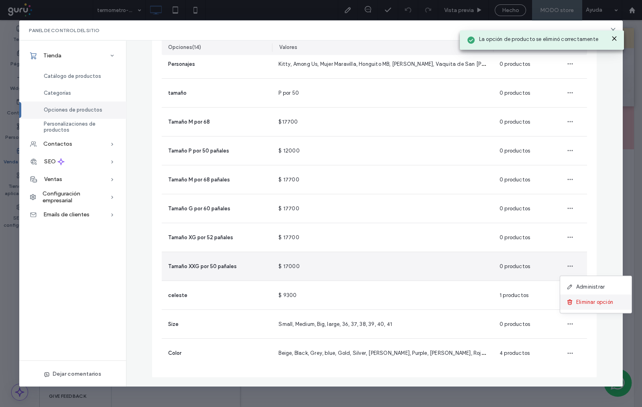
click at [579, 301] on span "Eliminar opción" at bounding box center [594, 302] width 37 height 8
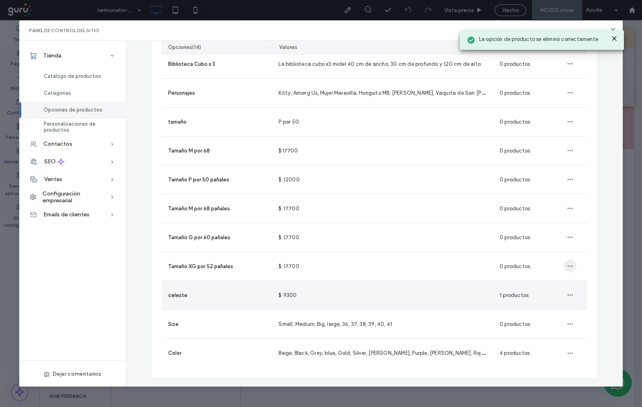
scroll to position [135, 0]
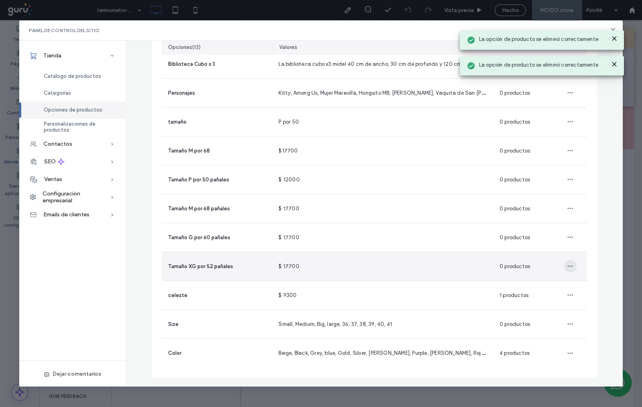
click at [567, 269] on icon "button" at bounding box center [570, 266] width 6 height 6
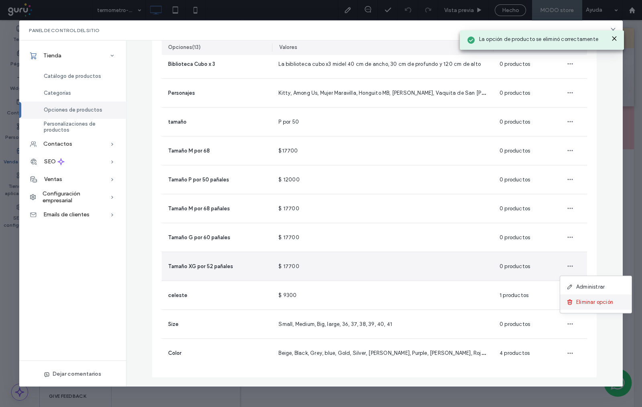
click at [573, 301] on span at bounding box center [572, 302] width 10 height 9
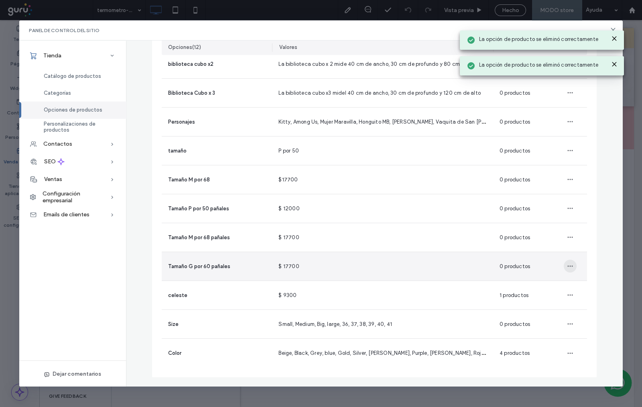
click at [564, 269] on span "button" at bounding box center [570, 266] width 13 height 13
drag, startPoint x: 578, startPoint y: 296, endPoint x: 575, endPoint y: 287, distance: 9.9
click at [578, 297] on div "Eliminar opción" at bounding box center [595, 302] width 71 height 15
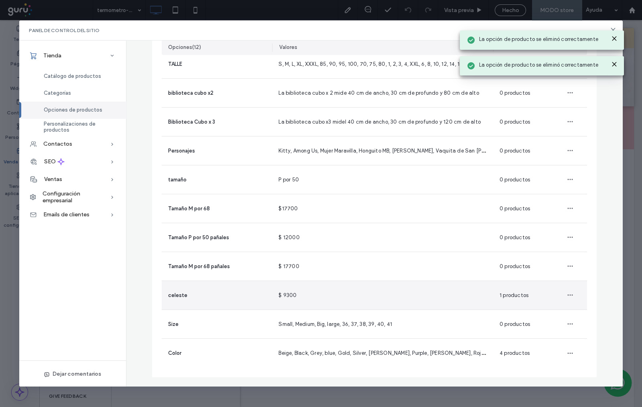
scroll to position [77, 0]
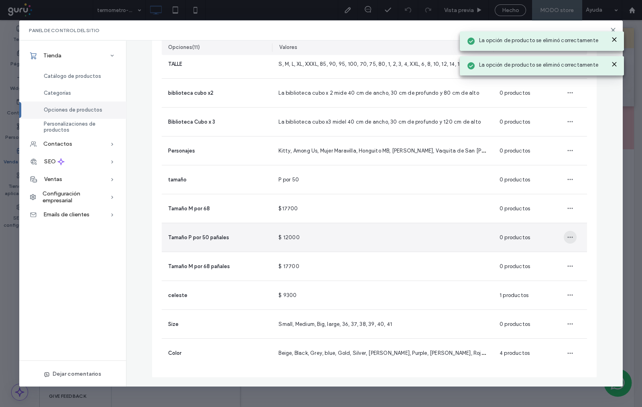
click at [568, 237] on use "button" at bounding box center [570, 237] width 5 height 1
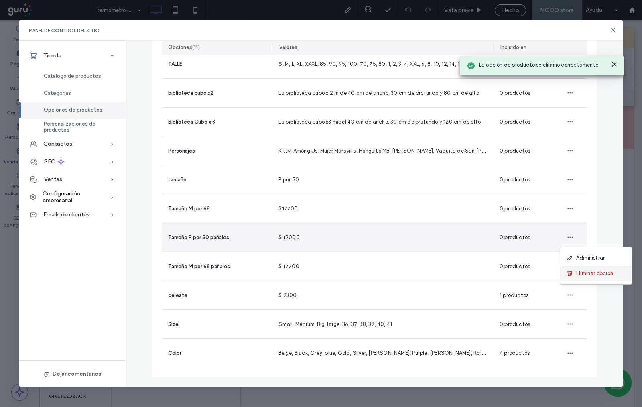
click at [576, 272] on span "Eliminar opción" at bounding box center [594, 273] width 37 height 8
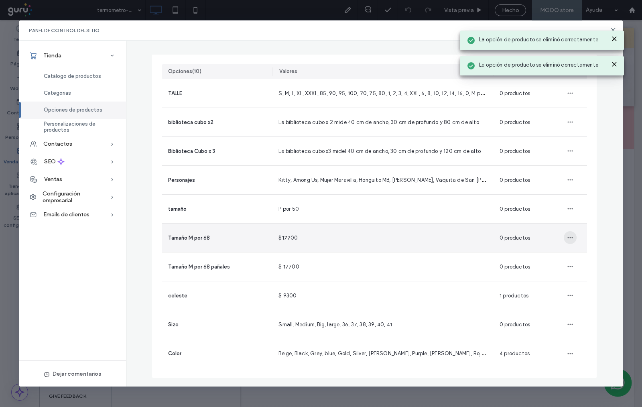
click at [568, 236] on icon "button" at bounding box center [570, 237] width 6 height 6
drag, startPoint x: 571, startPoint y: 278, endPoint x: 567, endPoint y: 255, distance: 23.6
click at [570, 279] on div "Eliminar opción" at bounding box center [595, 273] width 71 height 15
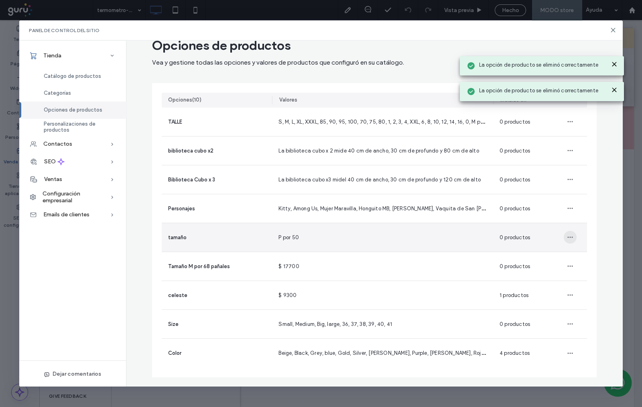
click at [564, 233] on span "button" at bounding box center [570, 237] width 13 height 13
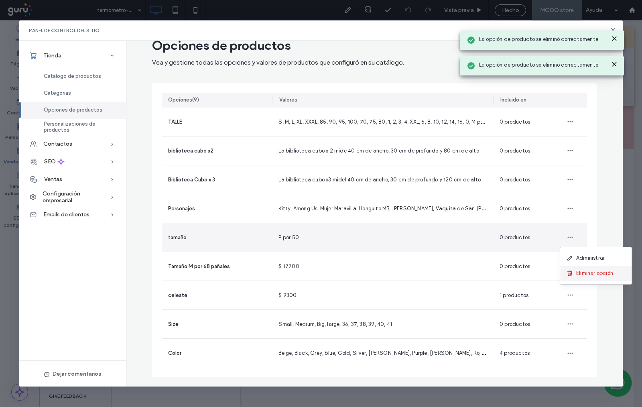
click at [568, 273] on use at bounding box center [570, 273] width 4 height 5
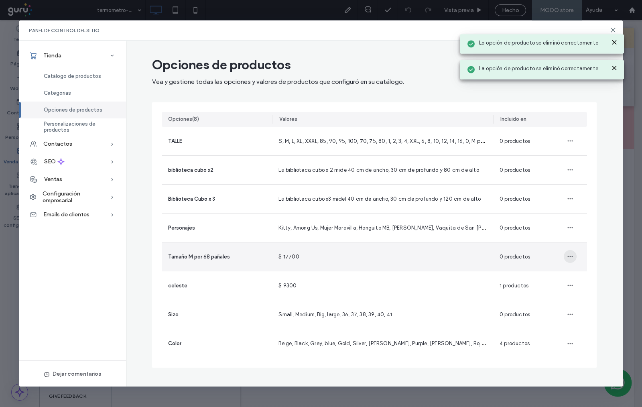
click at [573, 252] on span "button" at bounding box center [570, 256] width 13 height 13
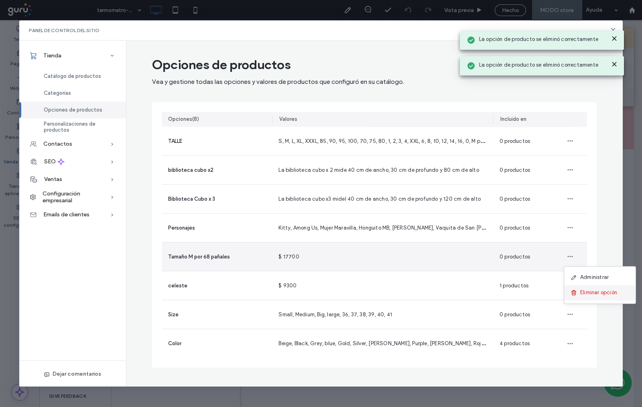
click at [577, 293] on icon at bounding box center [574, 292] width 6 height 6
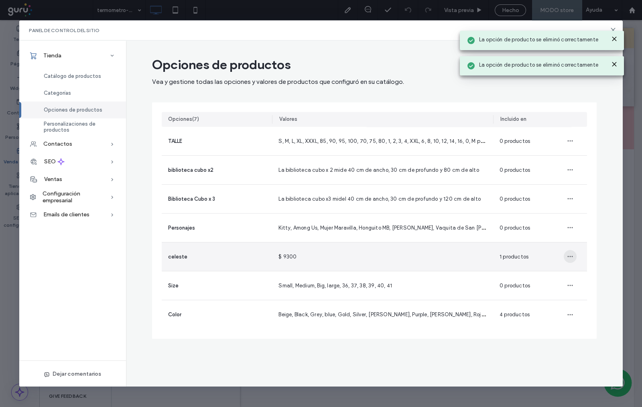
click at [571, 258] on icon "button" at bounding box center [570, 256] width 6 height 6
click at [574, 290] on icon at bounding box center [574, 292] width 6 height 6
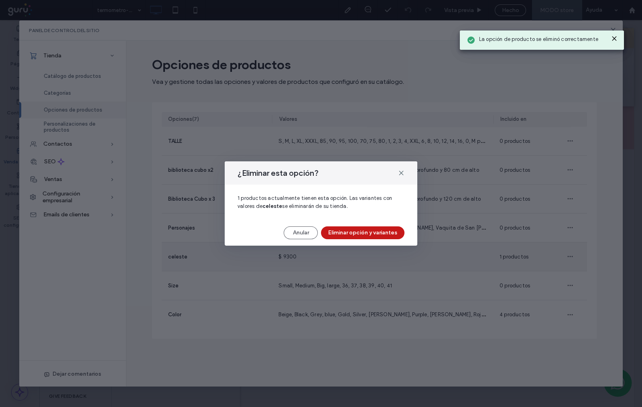
click at [358, 233] on button "Eliminar opción y variantes" at bounding box center [362, 232] width 83 height 13
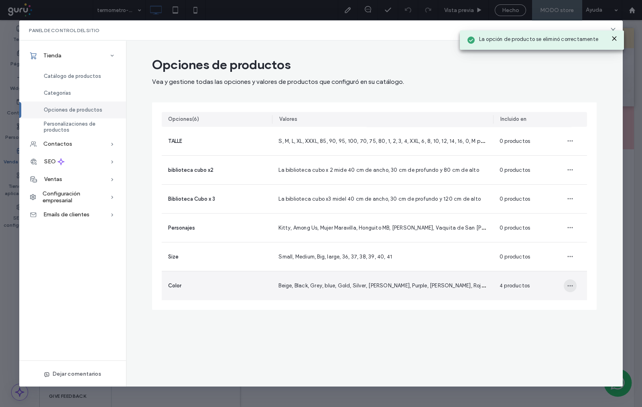
click at [573, 281] on span "button" at bounding box center [570, 285] width 13 height 13
click at [587, 318] on span "Eliminar opción" at bounding box center [598, 322] width 37 height 8
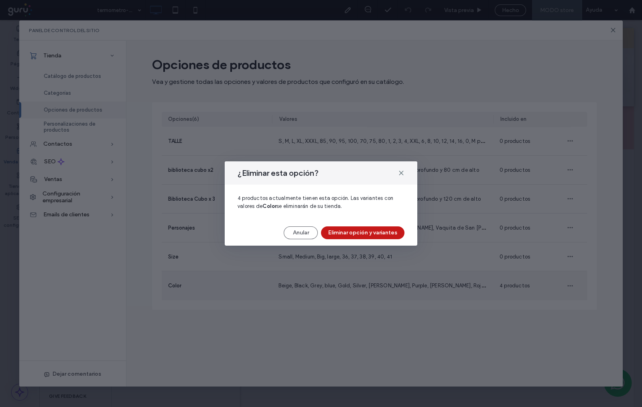
click at [357, 228] on button "Eliminar opción y variantes" at bounding box center [362, 232] width 83 height 13
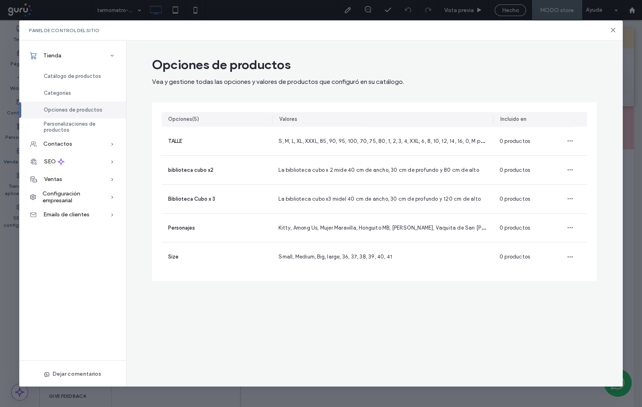
click at [591, 87] on main "Opciones de productos Vea y gestione todas las opciones y valores de productos …" at bounding box center [374, 171] width 464 height 237
click at [612, 29] on icon at bounding box center [613, 30] width 6 height 6
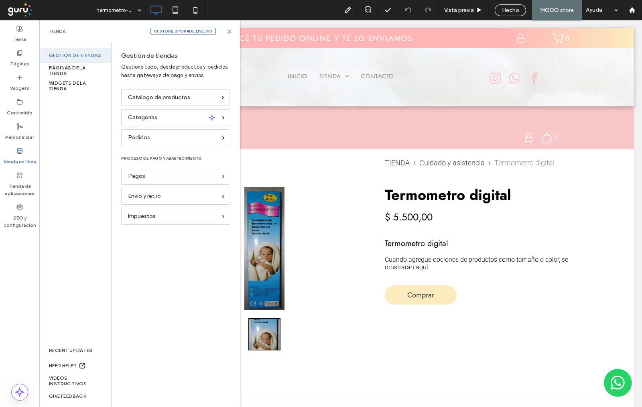
click at [165, 95] on span "Catálogo de productos" at bounding box center [159, 97] width 62 height 9
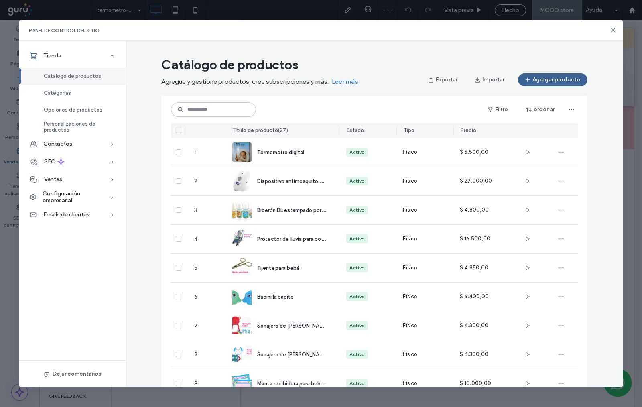
click at [572, 79] on button "Agregar producto" at bounding box center [552, 79] width 69 height 13
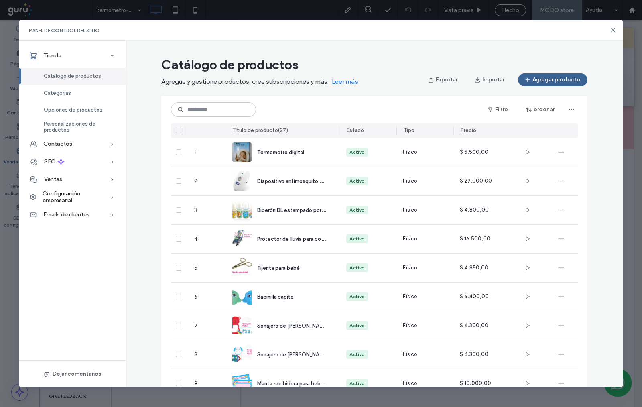
click at [546, 81] on button "Agregar producto" at bounding box center [552, 79] width 69 height 13
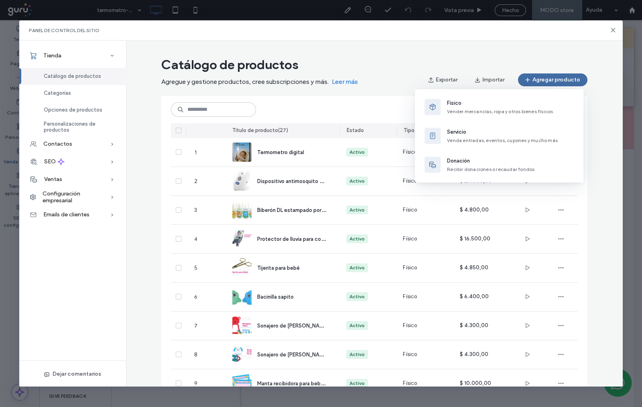
click at [637, 142] on div "Panel de control del sitio Tienda Catálogo de productos Categorías Opciones de …" at bounding box center [321, 203] width 642 height 407
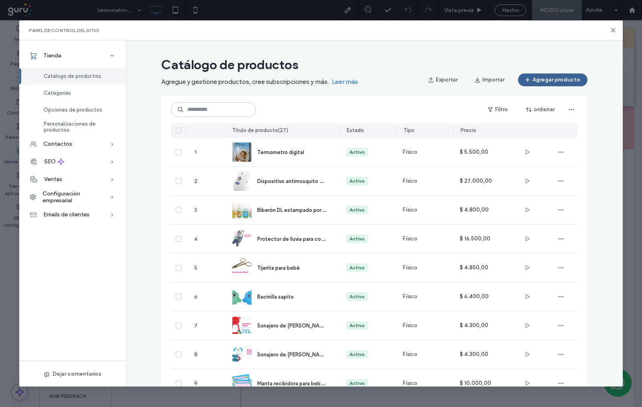
click at [550, 76] on button "Agregar producto" at bounding box center [552, 79] width 69 height 13
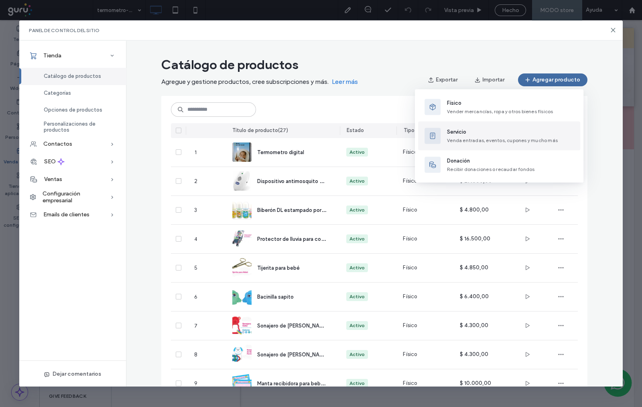
click at [432, 104] on div "Físico Vender mercancías, ropa y otros bienes físicos Servicio Venda entradas, …" at bounding box center [499, 135] width 169 height 93
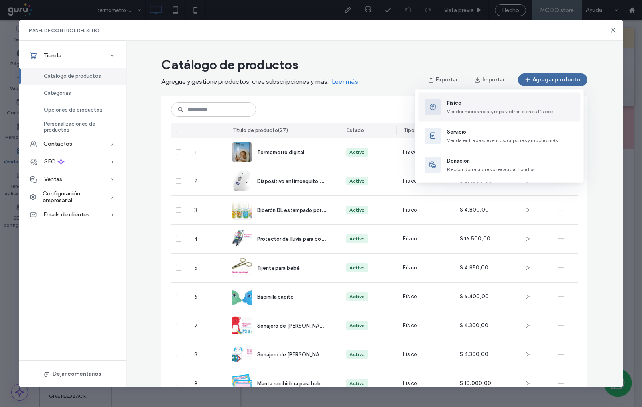
click at [462, 109] on span "Vender mercancías, ropa y otros bienes físicos" at bounding box center [500, 111] width 106 height 6
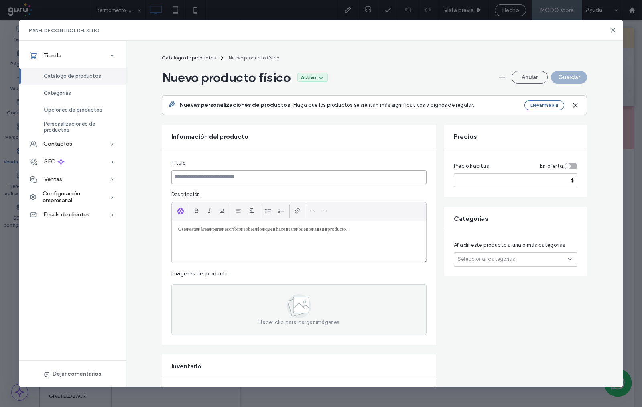
click at [244, 175] on input at bounding box center [298, 177] width 255 height 14
type input "*"
click at [173, 175] on input "*********" at bounding box center [298, 177] width 255 height 14
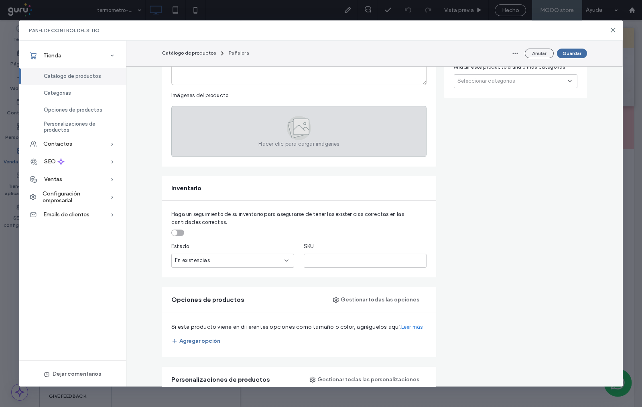
scroll to position [200, 0]
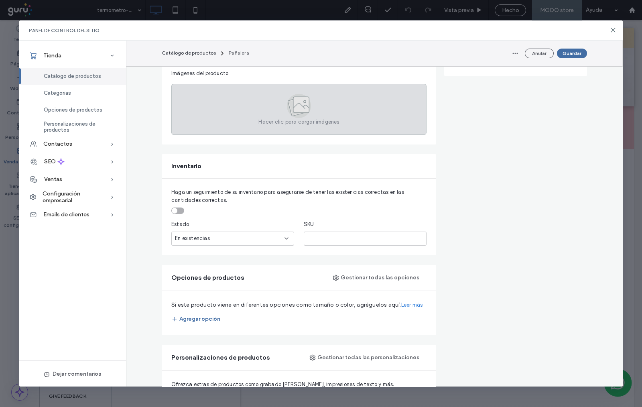
type input "********"
click at [285, 120] on span "Hacer clic para cargar imágenes" at bounding box center [298, 122] width 81 height 8
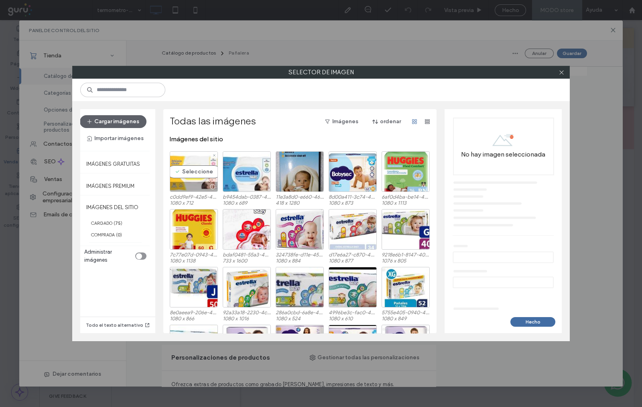
click at [174, 169] on div "Seleccione" at bounding box center [194, 171] width 48 height 41
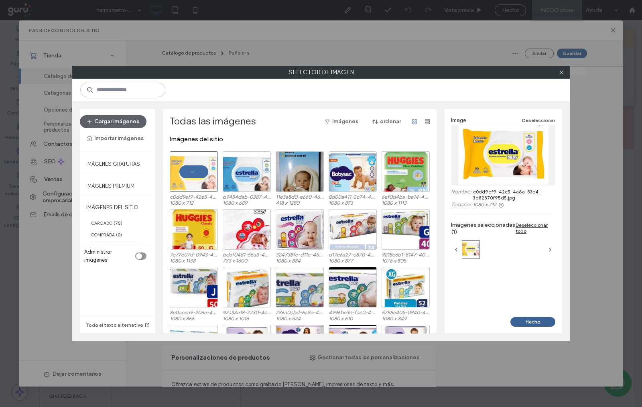
click at [526, 319] on button "Hecho" at bounding box center [532, 322] width 45 height 10
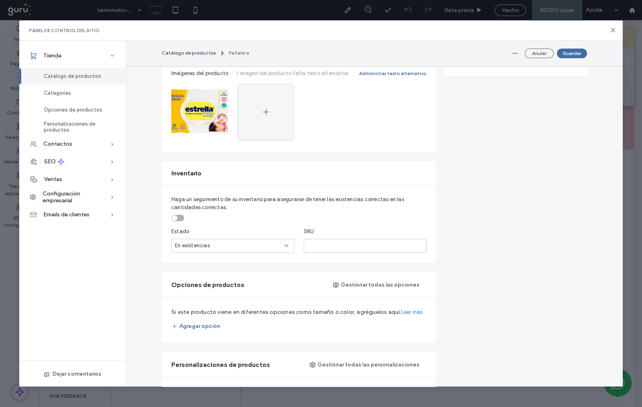
scroll to position [351, 0]
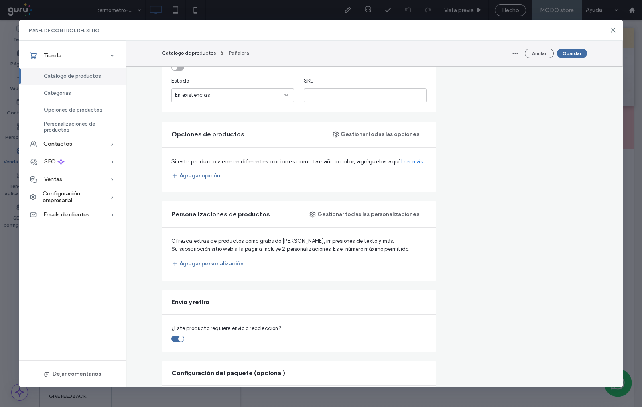
click at [172, 69] on div "toggle" at bounding box center [177, 67] width 13 height 6
click at [197, 97] on input "*" at bounding box center [232, 95] width 123 height 14
type input "***"
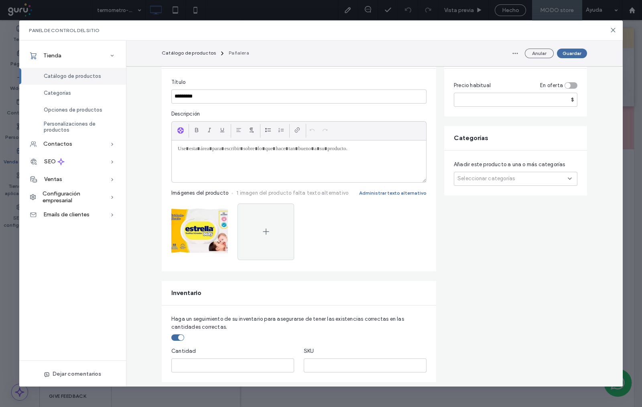
scroll to position [50, 0]
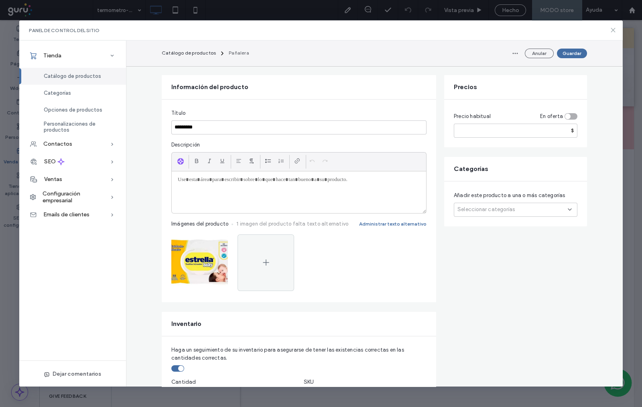
click at [612, 30] on icon at bounding box center [613, 30] width 6 height 6
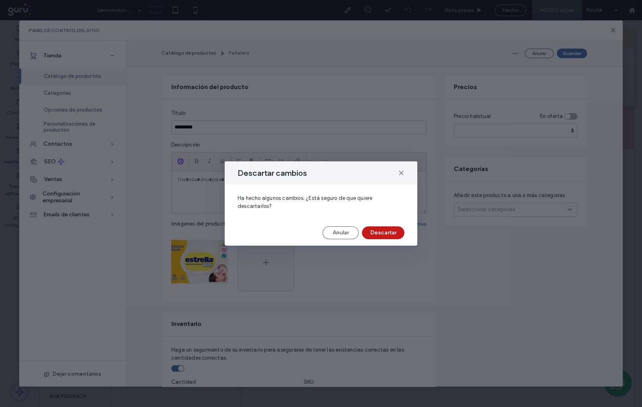
click at [390, 233] on button "Descartar" at bounding box center [383, 232] width 43 height 13
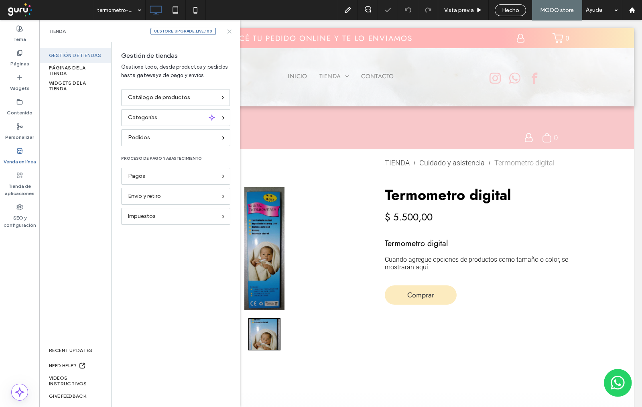
click at [230, 30] on icon at bounding box center [229, 31] width 6 height 6
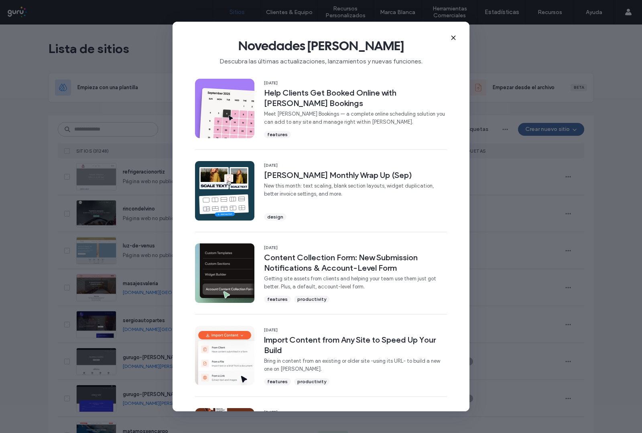
click at [456, 36] on icon at bounding box center [453, 38] width 6 height 6
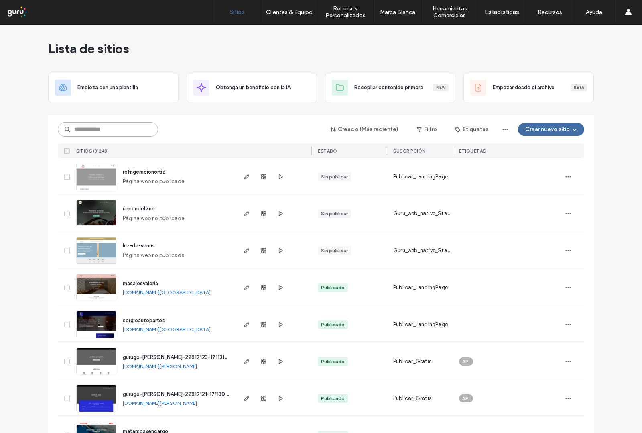
click at [93, 135] on input at bounding box center [108, 129] width 100 height 14
paste input "**********"
type input "**********"
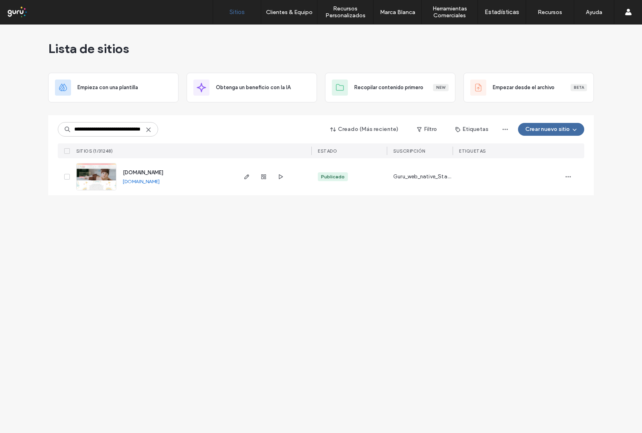
scroll to position [0, 0]
click at [267, 175] on span "button" at bounding box center [264, 177] width 10 height 10
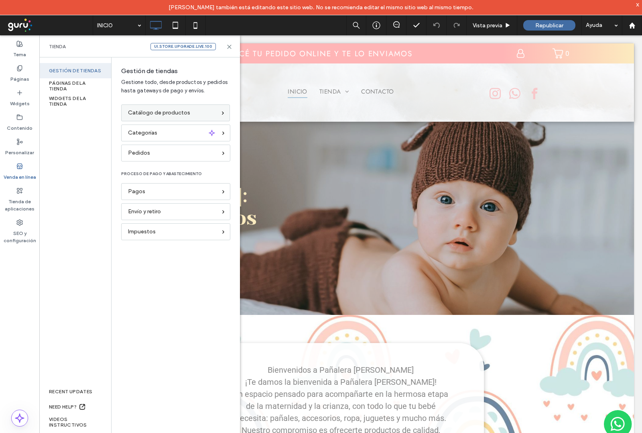
click at [191, 111] on div "Catálogo de productos" at bounding box center [172, 112] width 88 height 9
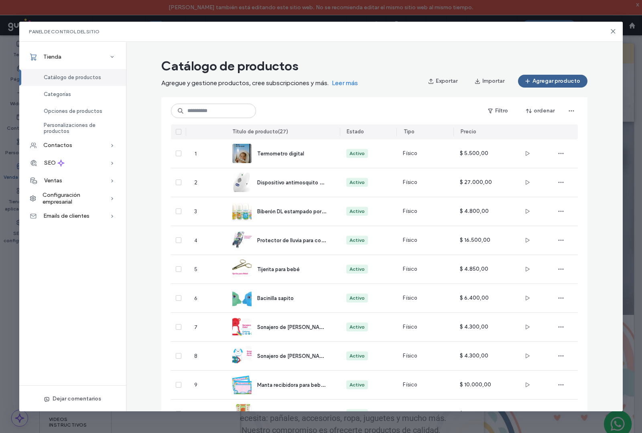
click at [553, 81] on button "Agregar producto" at bounding box center [552, 81] width 69 height 13
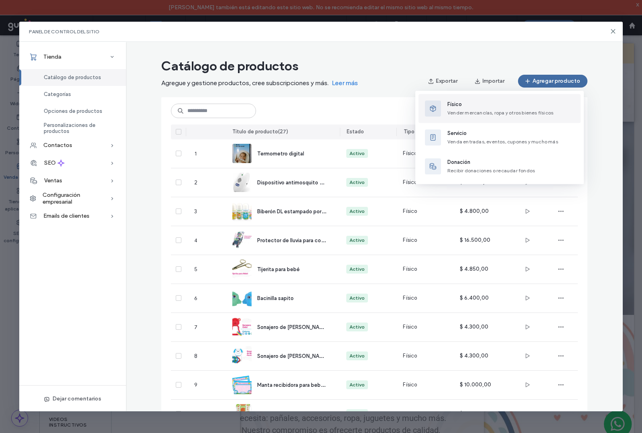
click at [483, 105] on span "Físico" at bounding box center [500, 104] width 106 height 8
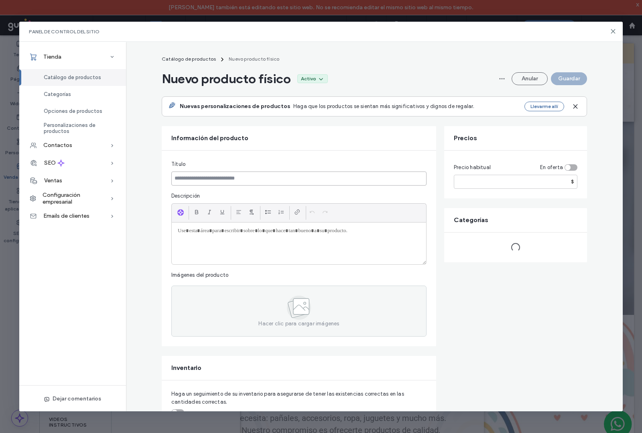
click at [297, 183] on input at bounding box center [298, 178] width 255 height 14
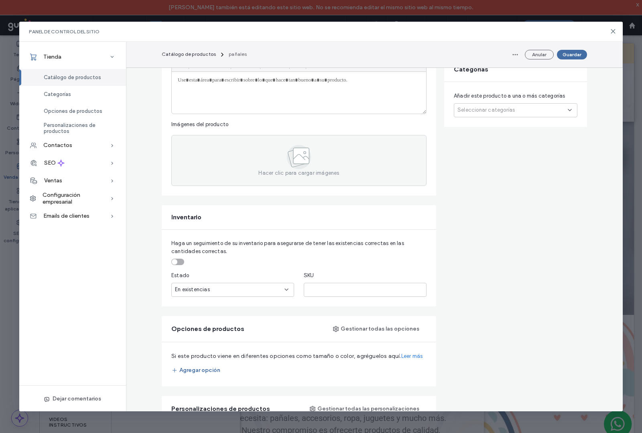
scroll to position [50, 0]
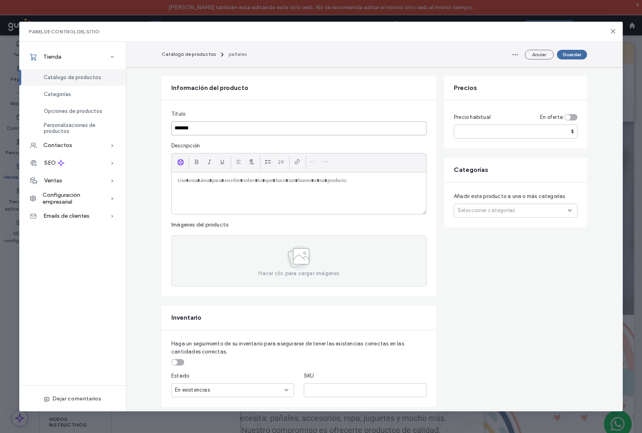
type input "*******"
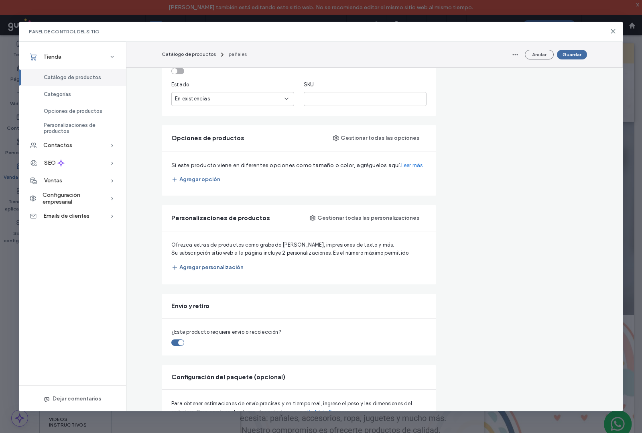
scroll to position [351, 0]
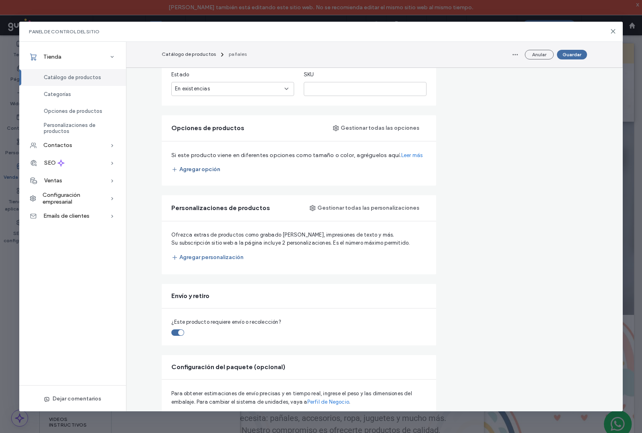
click at [201, 169] on button "Agregar opción" at bounding box center [195, 169] width 49 height 13
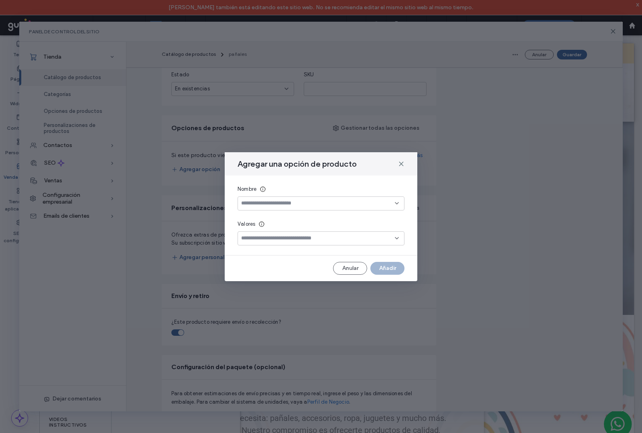
click at [259, 203] on input at bounding box center [318, 203] width 154 height 6
type input "******"
click at [259, 238] on input at bounding box center [318, 238] width 154 height 6
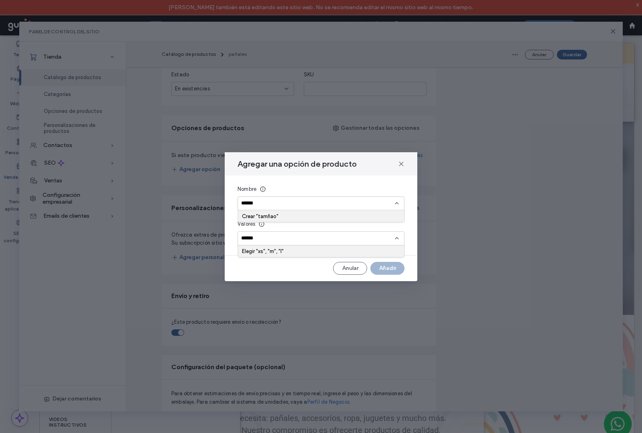
type input "*******"
drag, startPoint x: 260, startPoint y: 237, endPoint x: 181, endPoint y: 209, distance: 83.5
click at [183, 225] on div "Agregar una opción de producto Nombre ****** Valores ******* Anular Añadir" at bounding box center [320, 216] width 603 height 389
click at [292, 198] on div "******" at bounding box center [321, 203] width 167 height 14
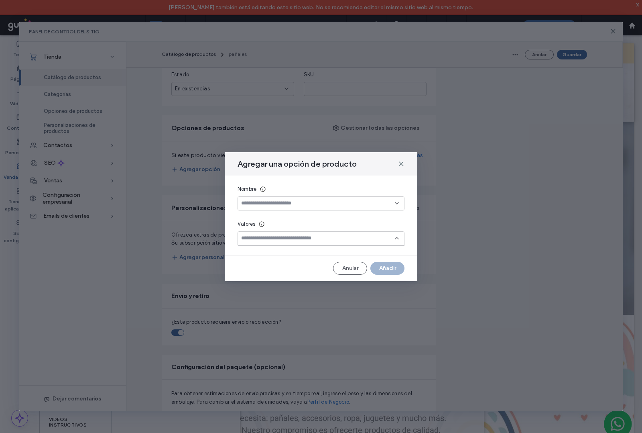
click at [291, 202] on input at bounding box center [318, 203] width 154 height 6
type input "******"
click at [400, 163] on icon at bounding box center [401, 163] width 6 height 6
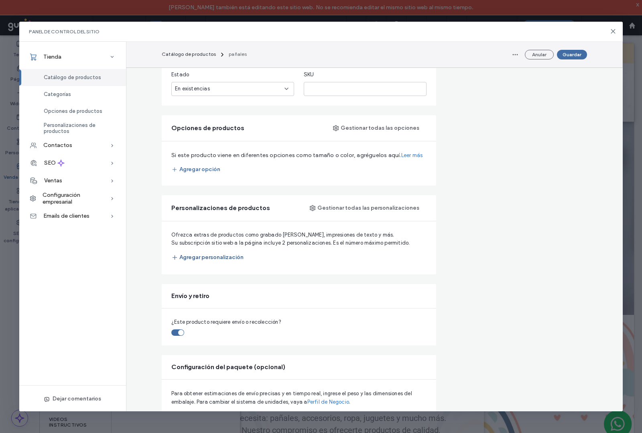
click at [188, 261] on button "Agregar personalización" at bounding box center [207, 257] width 72 height 14
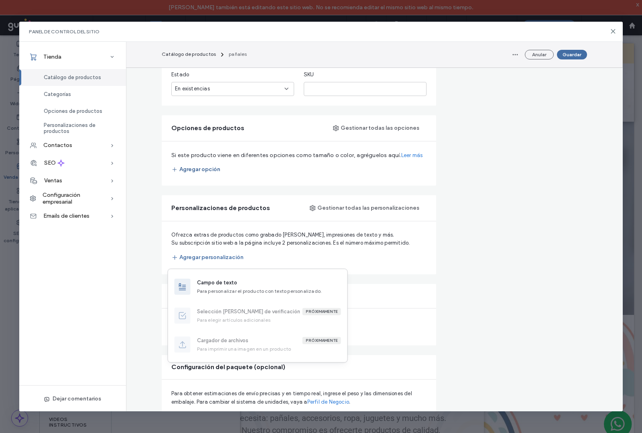
click at [197, 169] on button "Agregar opción" at bounding box center [195, 169] width 49 height 13
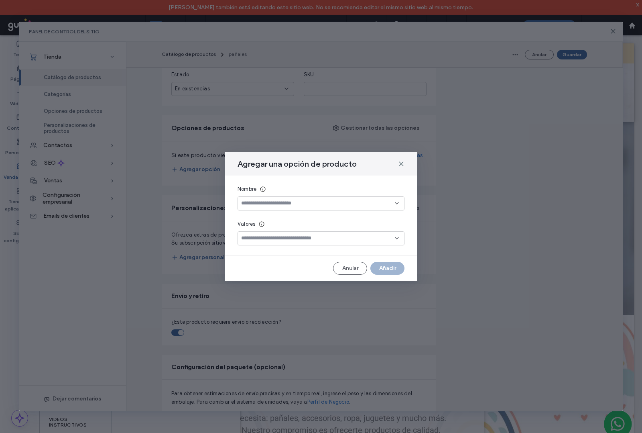
click at [291, 203] on input at bounding box center [318, 203] width 154 height 6
type input "******"
click at [277, 235] on input at bounding box center [318, 238] width 154 height 6
click at [402, 163] on use at bounding box center [401, 164] width 4 height 4
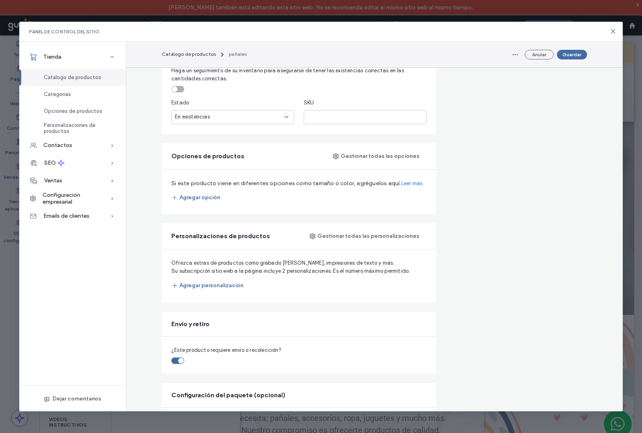
scroll to position [338, 0]
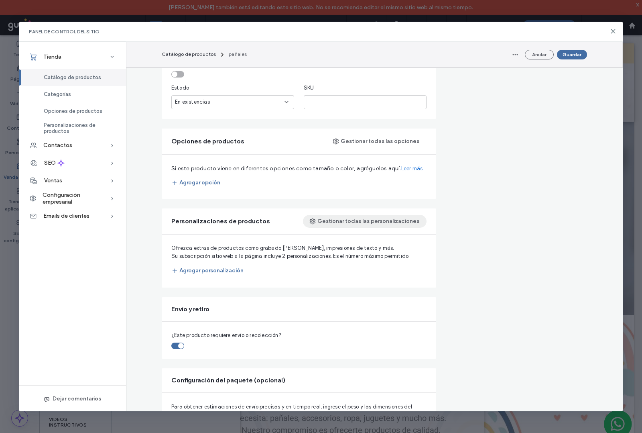
click at [394, 219] on button "Gestionar todas las personalizaciones" at bounding box center [365, 221] width 124 height 13
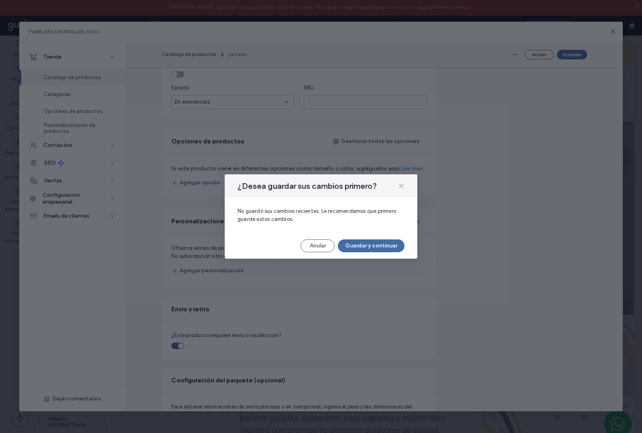
click at [402, 185] on use at bounding box center [401, 186] width 4 height 4
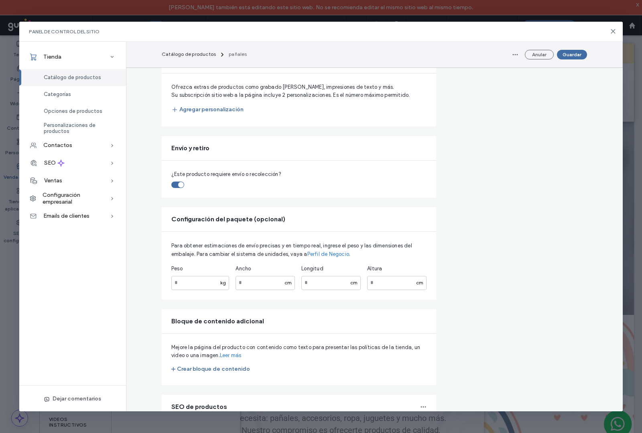
scroll to position [401, 0]
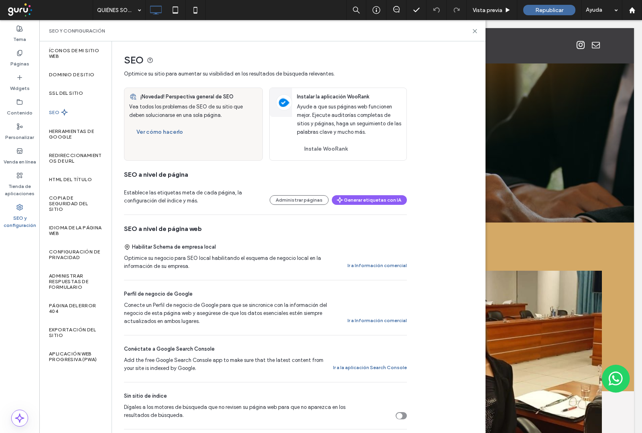
scroll to position [432, 0]
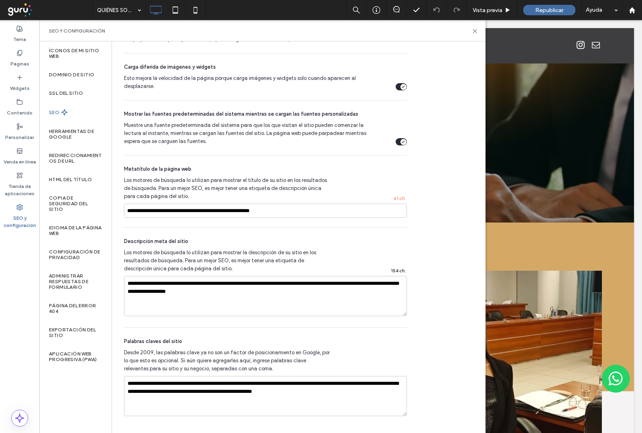
drag, startPoint x: 160, startPoint y: 213, endPoint x: 401, endPoint y: 209, distance: 241.6
click at [408, 203] on div "SEO Optimice su sitio para aumentar su visibilidad en los resultados de búsqued…" at bounding box center [262, 18] width 301 height 815
drag, startPoint x: 376, startPoint y: 215, endPoint x: 129, endPoint y: 211, distance: 247.2
click at [129, 211] on input "**********" at bounding box center [265, 210] width 283 height 14
click at [532, 184] on div "Te acompañamos con firmeza, empatía y compromiso.- abogada laboral [PERSON_NAME…" at bounding box center [340, 75] width 587 height 295
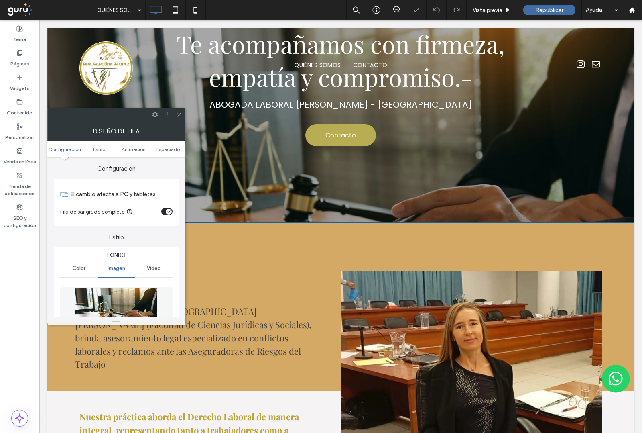
scroll to position [0, 0]
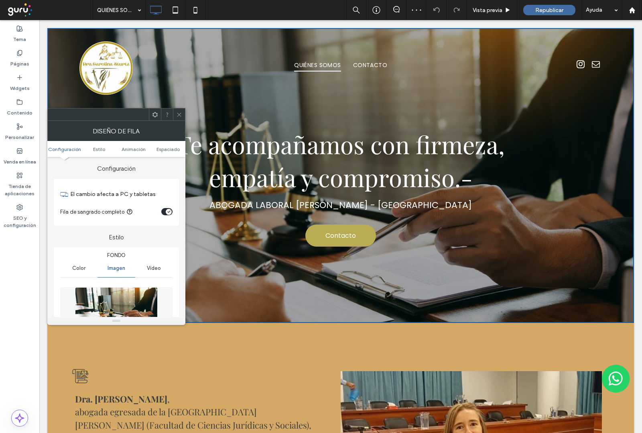
click at [177, 114] on icon at bounding box center [179, 115] width 6 height 6
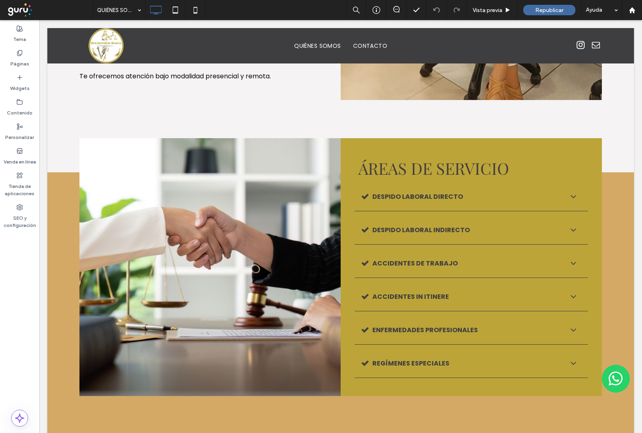
scroll to position [490, 0]
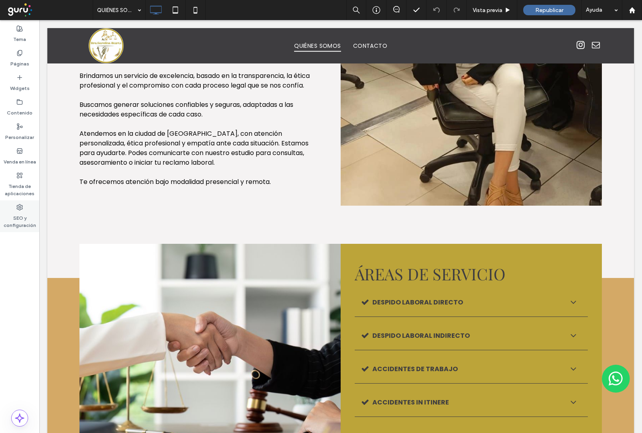
click at [26, 210] on label "SEO y configuración" at bounding box center [19, 219] width 39 height 18
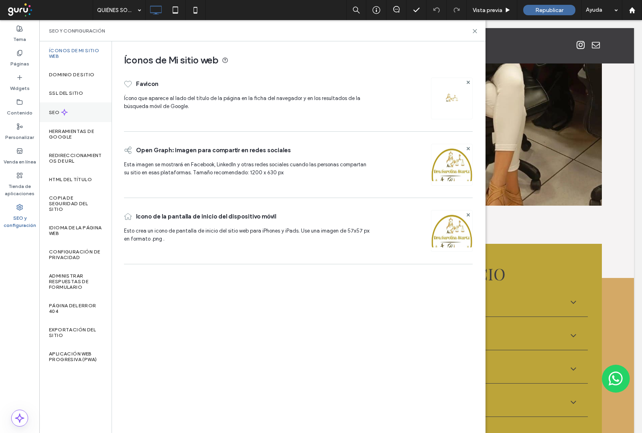
click at [67, 113] on icon at bounding box center [64, 112] width 7 height 7
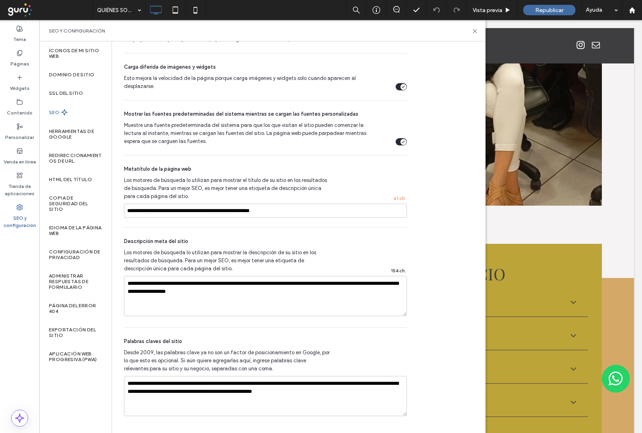
scroll to position [432, 0]
click at [474, 34] on div "SEO y configuración" at bounding box center [262, 30] width 446 height 21
click at [477, 32] on icon at bounding box center [475, 31] width 6 height 6
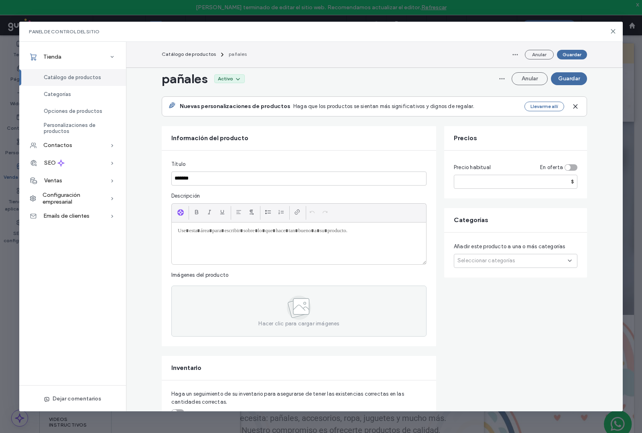
scroll to position [401, 0]
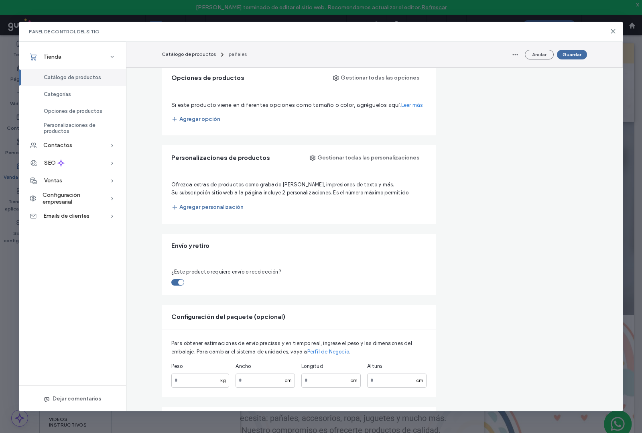
click at [607, 29] on div "Panel de control del sitio" at bounding box center [320, 32] width 603 height 20
click at [609, 30] on div "Panel de control del sitio" at bounding box center [320, 32] width 603 height 20
click at [614, 29] on icon at bounding box center [613, 31] width 6 height 6
